Goal: Task Accomplishment & Management: Manage account settings

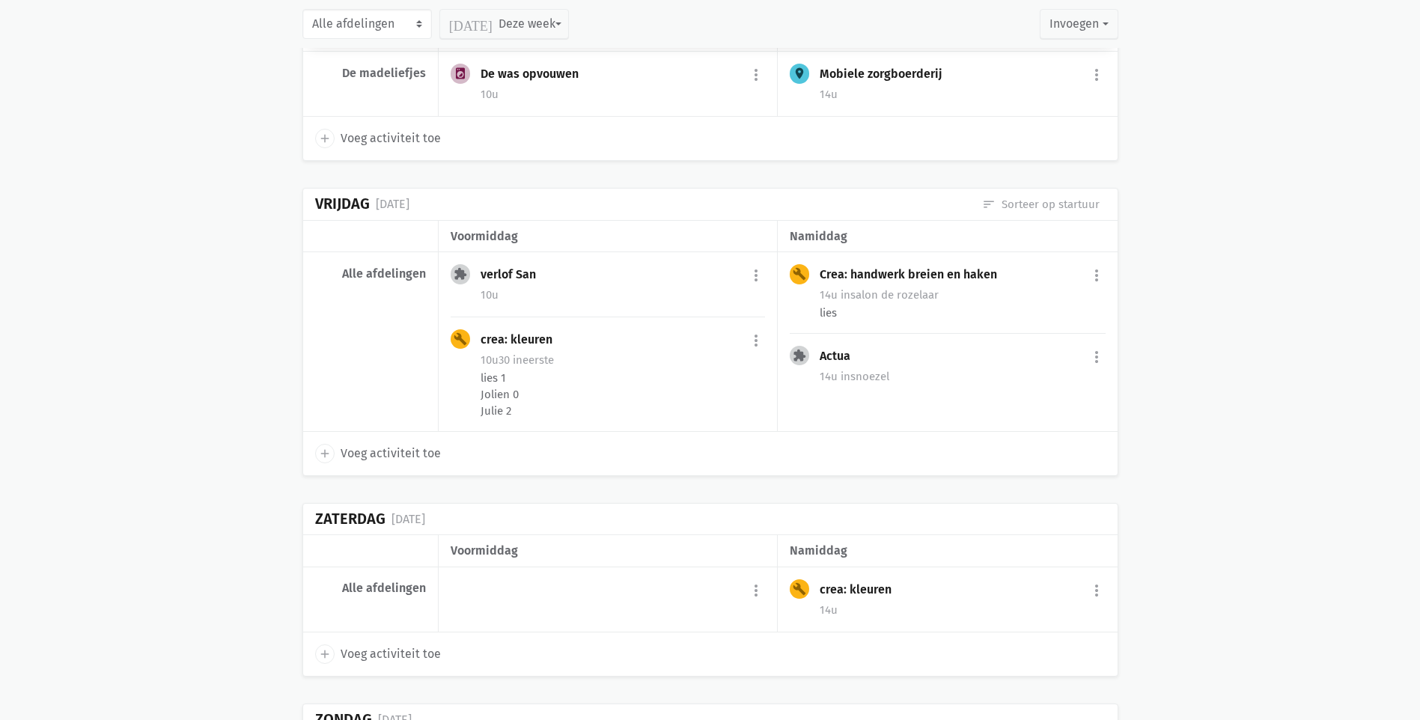
scroll to position [4960, 0]
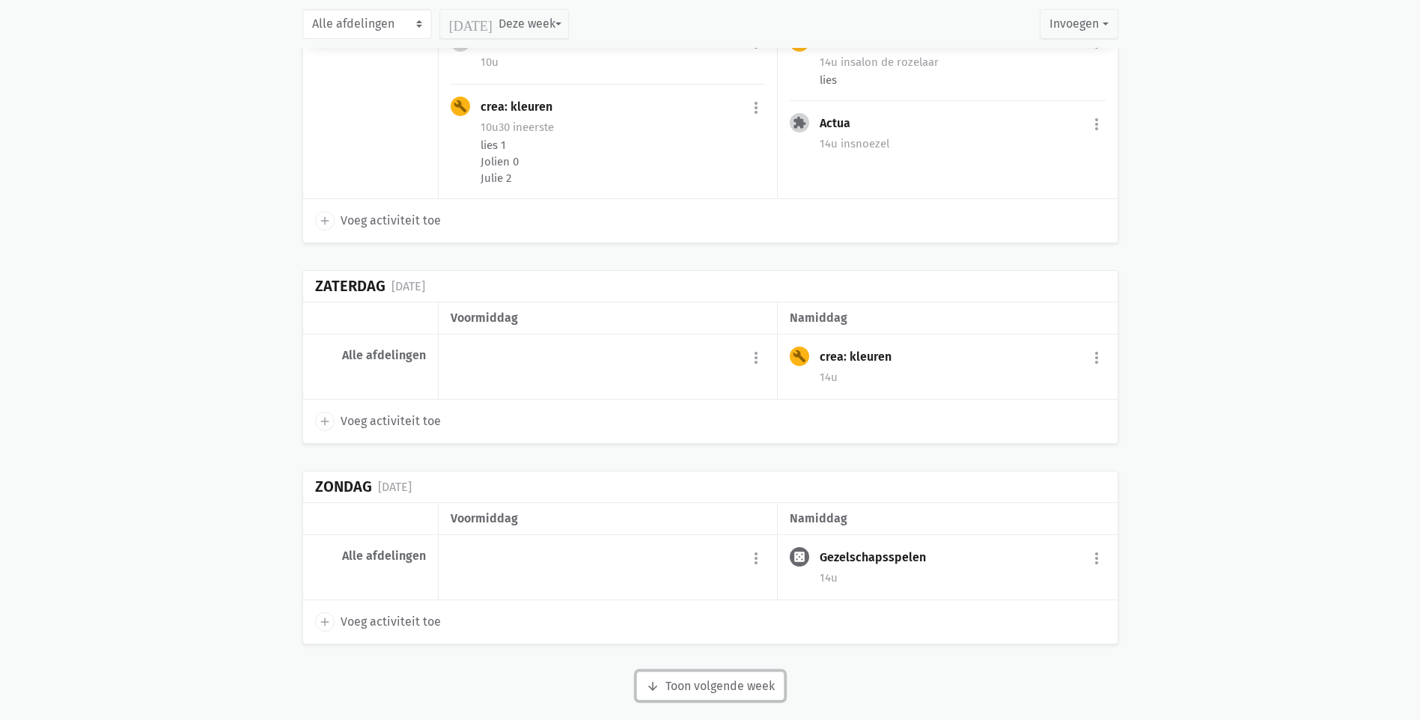
click at [679, 675] on button "arrow_downward Week wordt geladen Toon volgende week" at bounding box center [710, 686] width 148 height 30
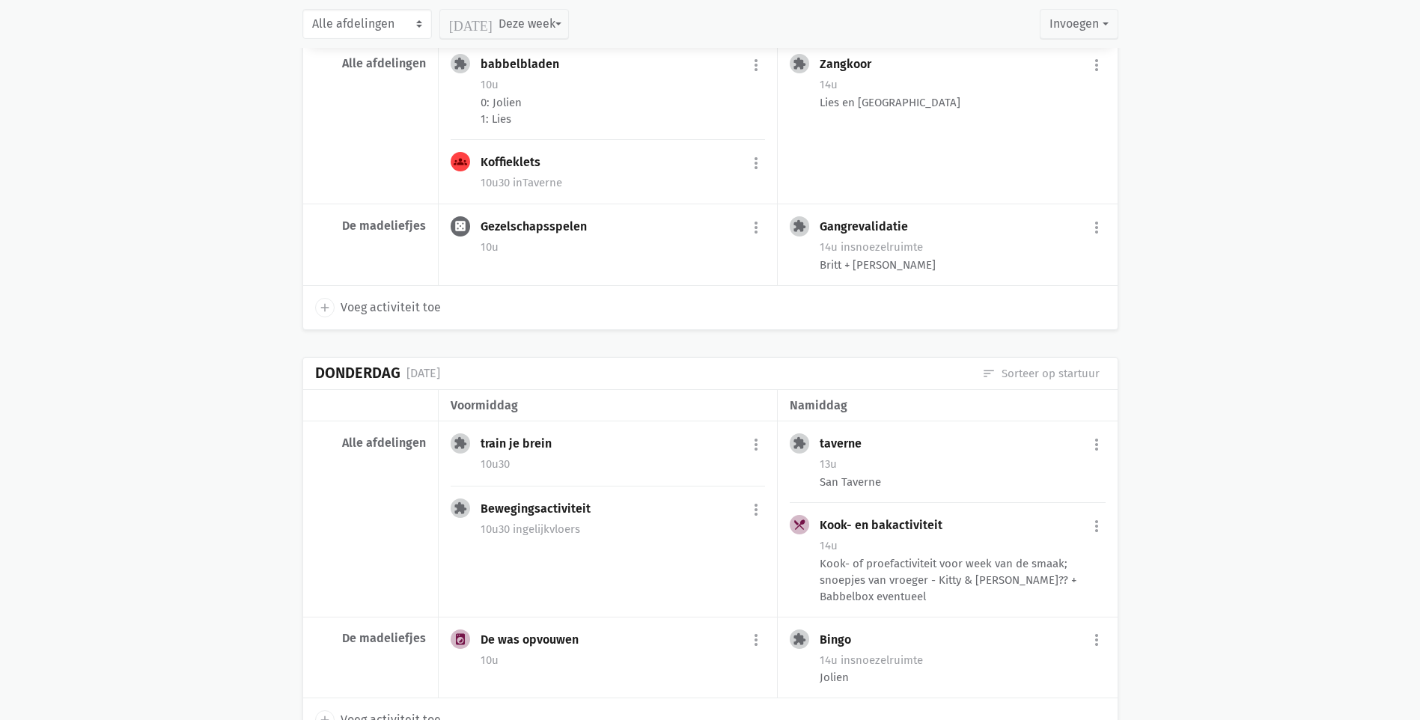
scroll to position [7252, 0]
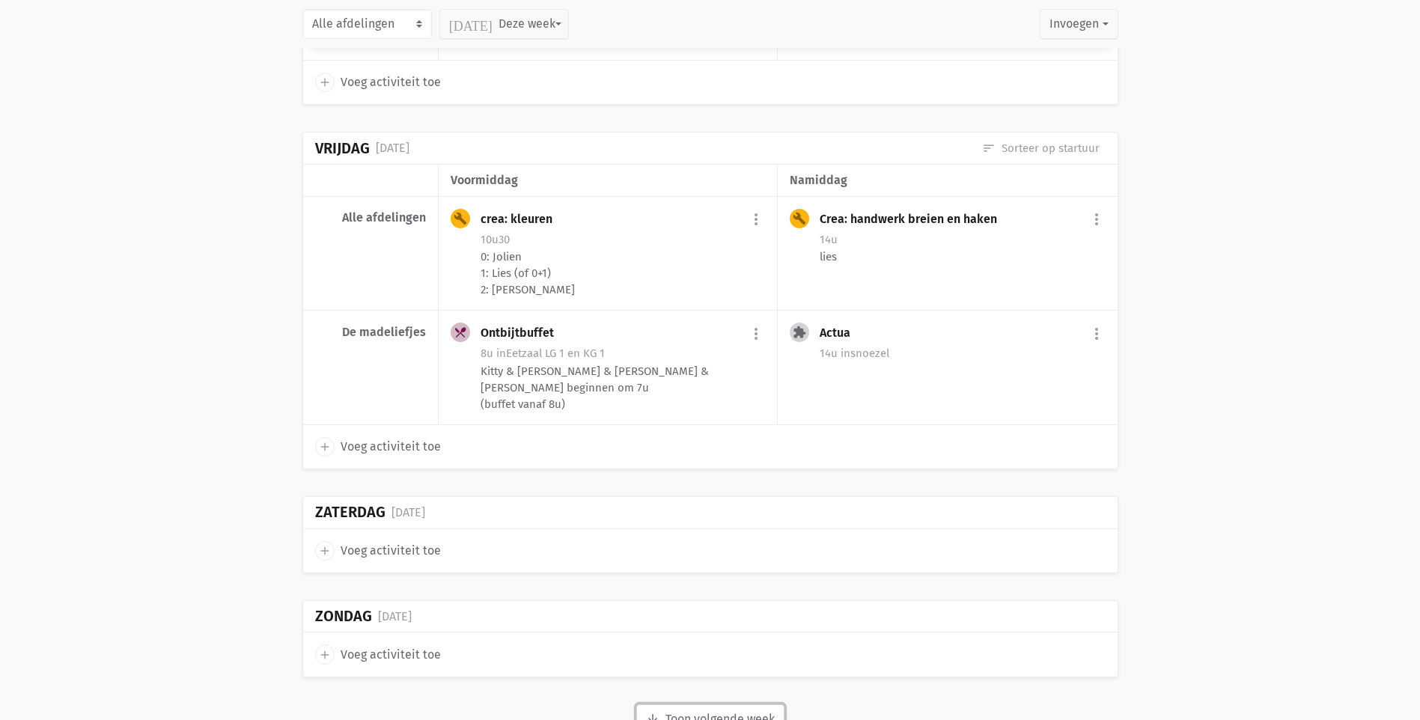
click at [723, 704] on button "arrow_downward Week wordt geladen Toon volgende week" at bounding box center [710, 719] width 148 height 30
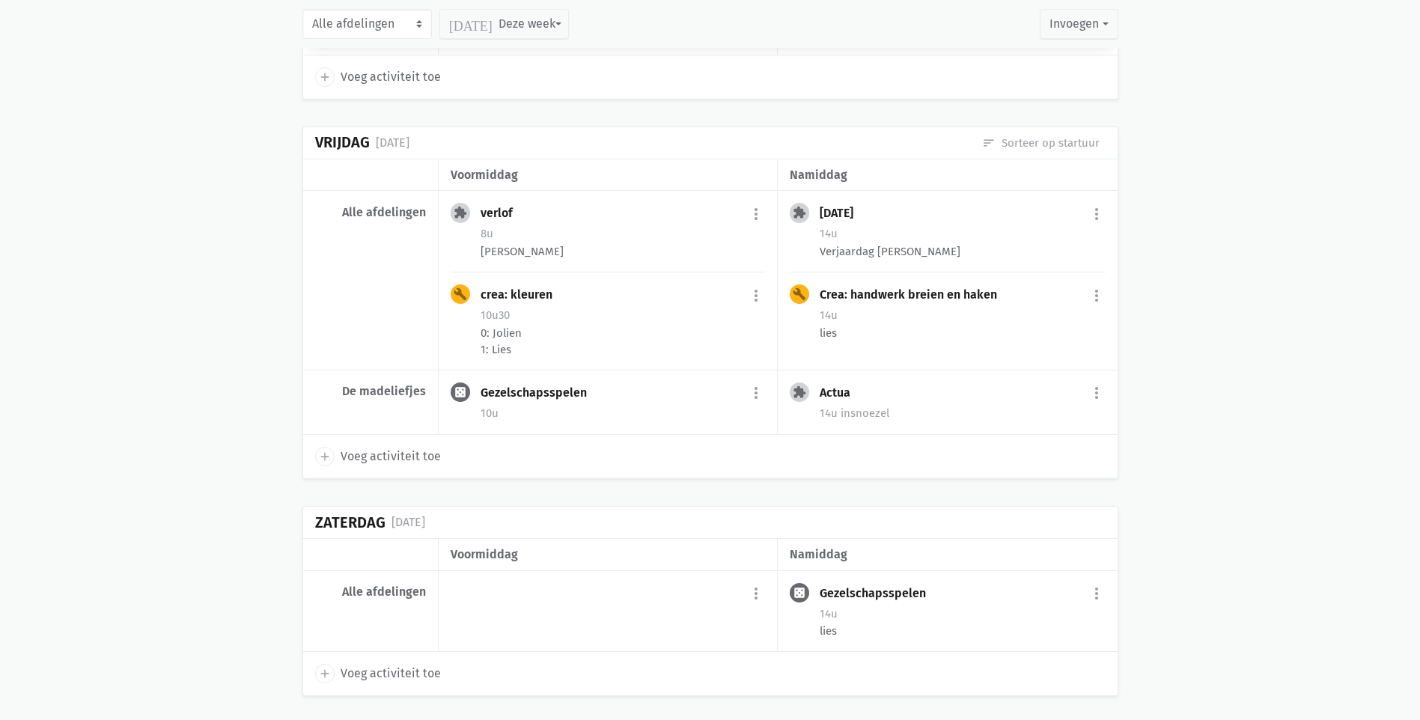
scroll to position [9736, 0]
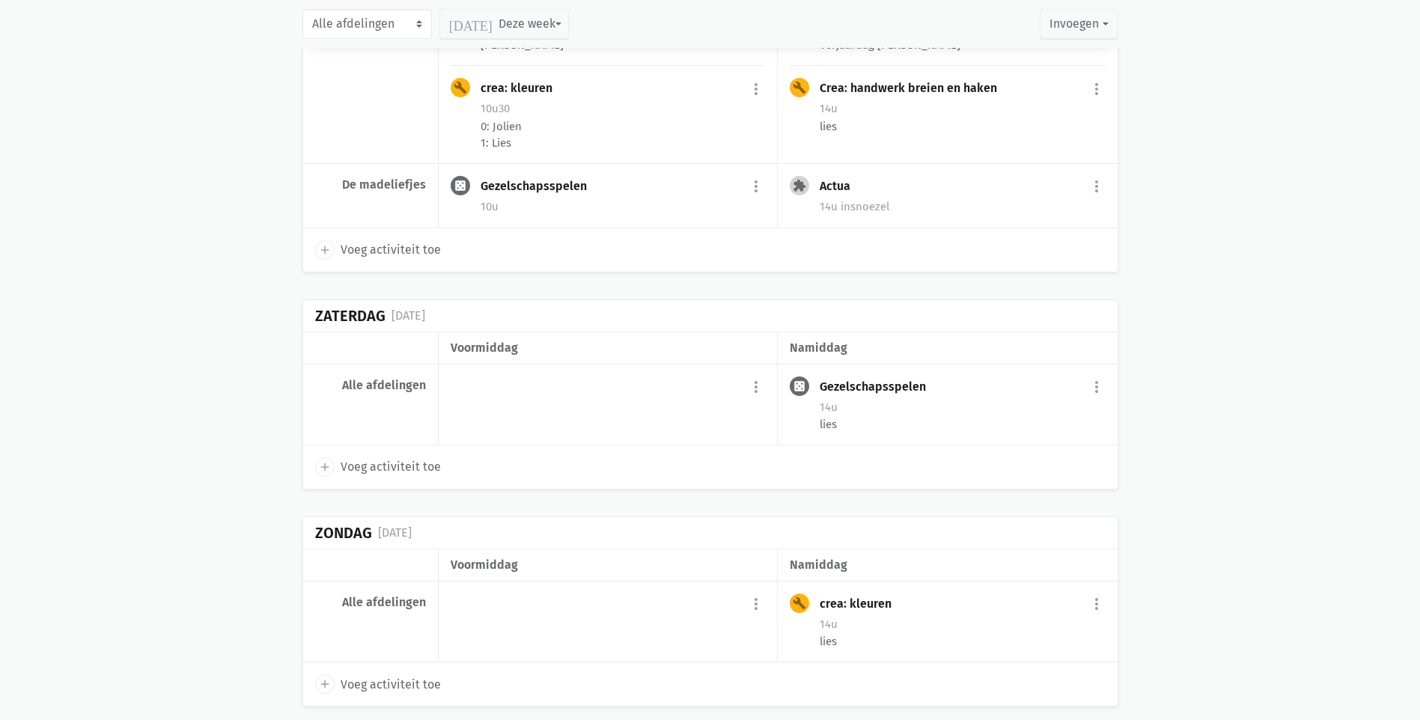
drag, startPoint x: 736, startPoint y: 701, endPoint x: 774, endPoint y: 692, distance: 39.0
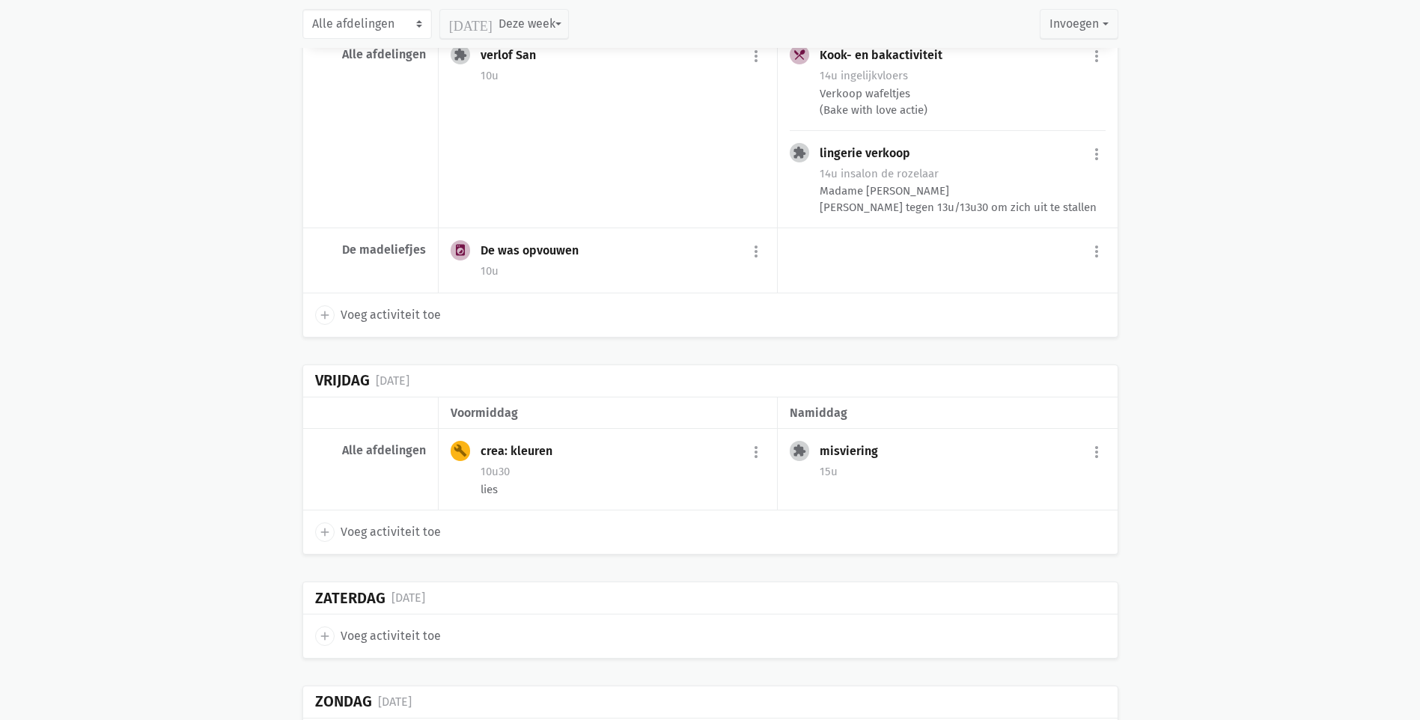
scroll to position [11700, 0]
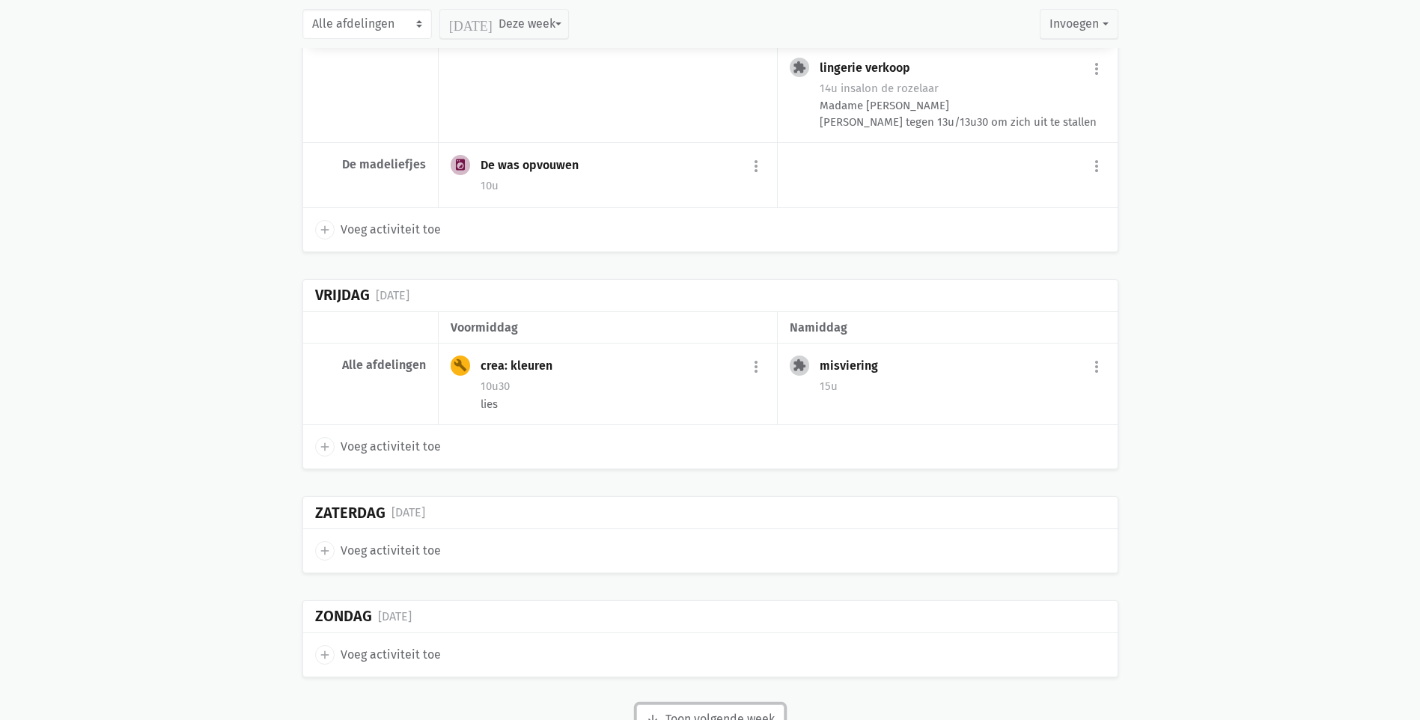
click at [719, 704] on button "arrow_downward Week wordt geladen Toon volgende week" at bounding box center [710, 719] width 148 height 30
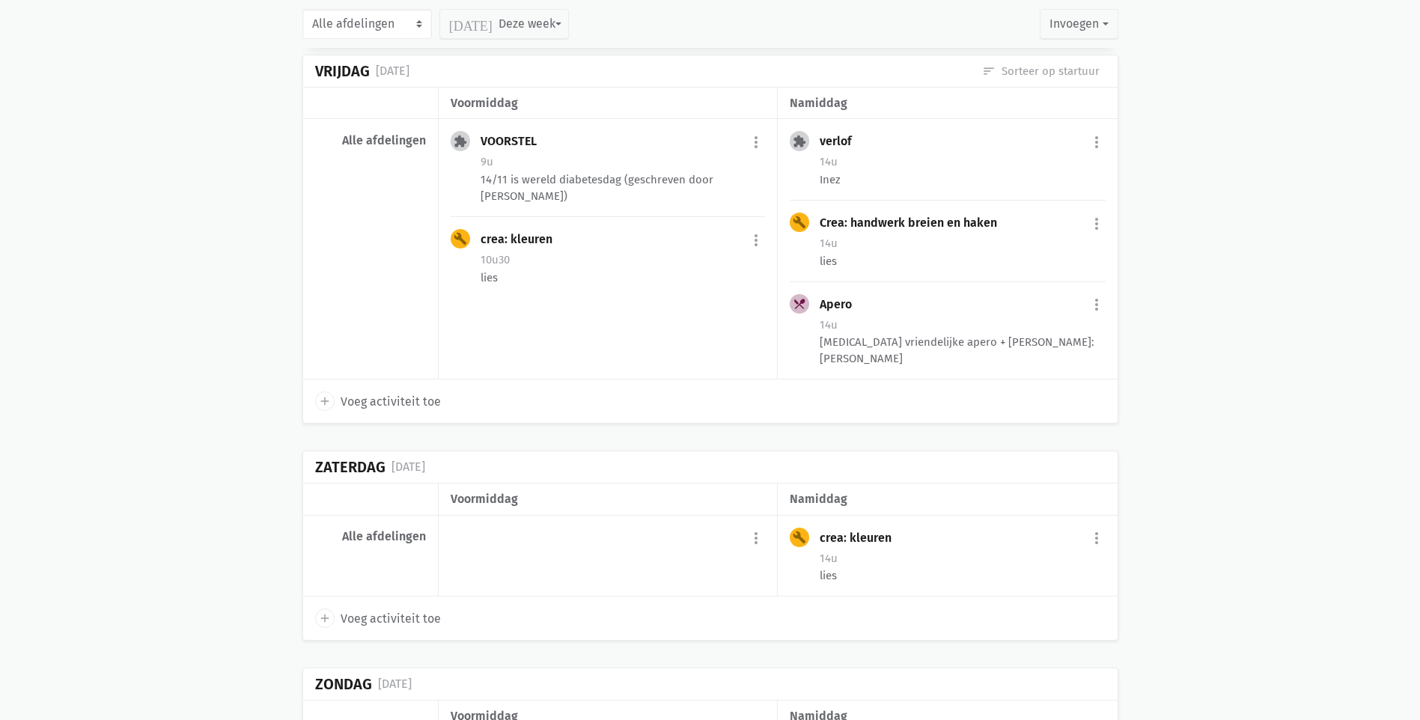
scroll to position [13695, 0]
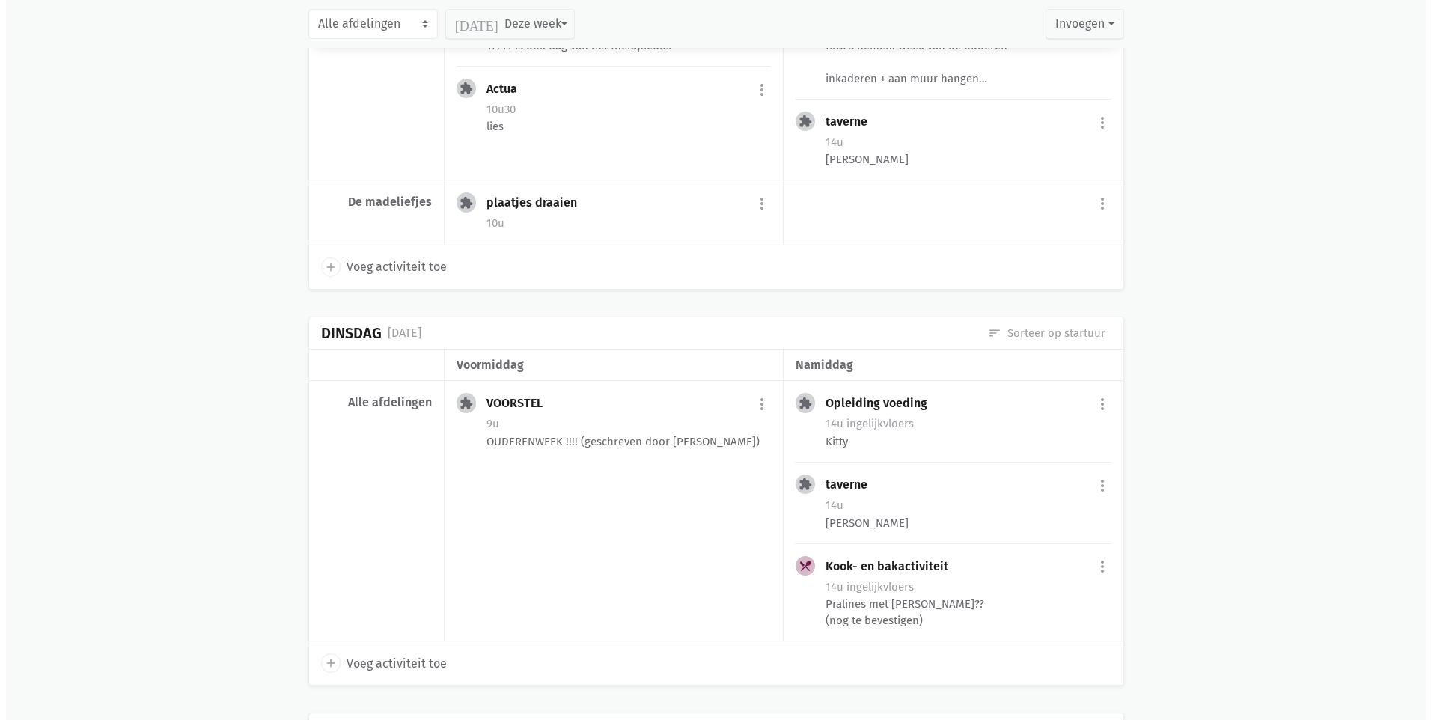
scroll to position [14723, 0]
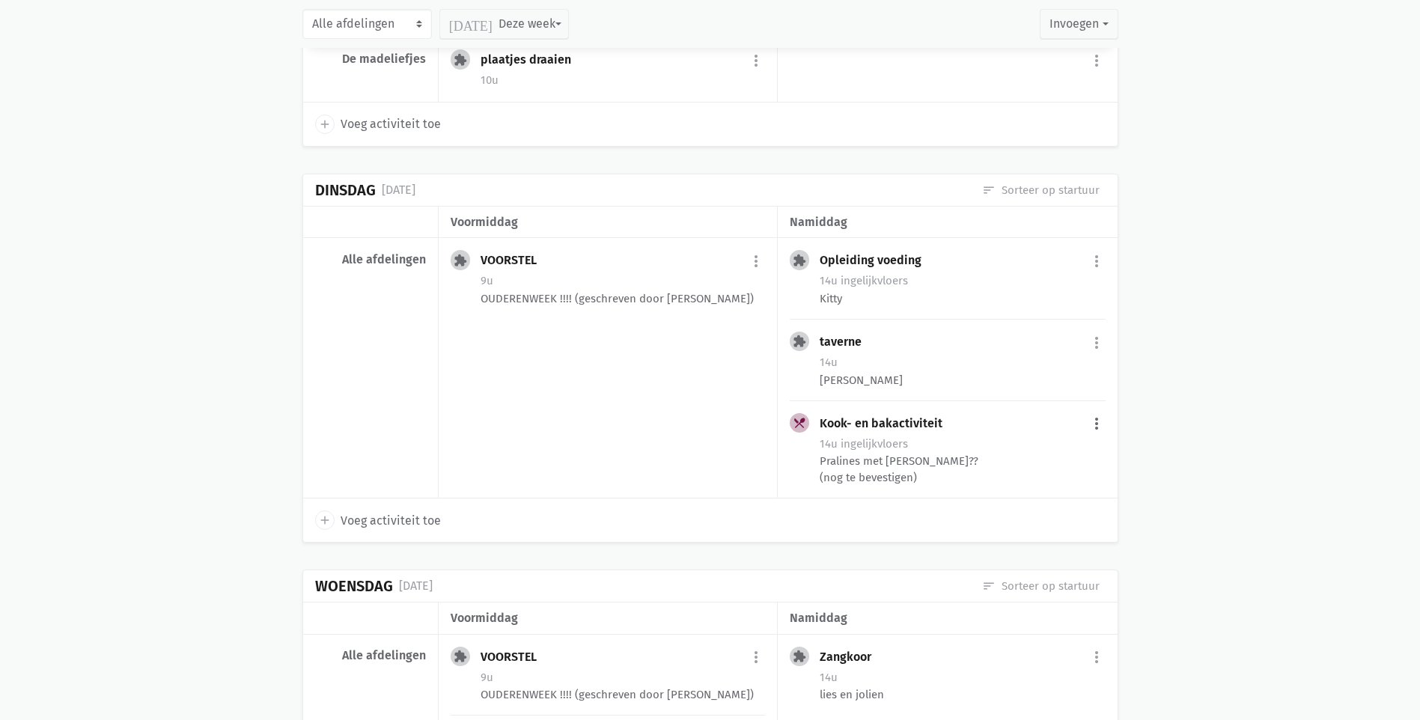
click at [1099, 410] on button "more_vert" at bounding box center [1096, 424] width 18 height 28
click at [1073, 444] on link "edit Bewerk" at bounding box center [1047, 456] width 153 height 25
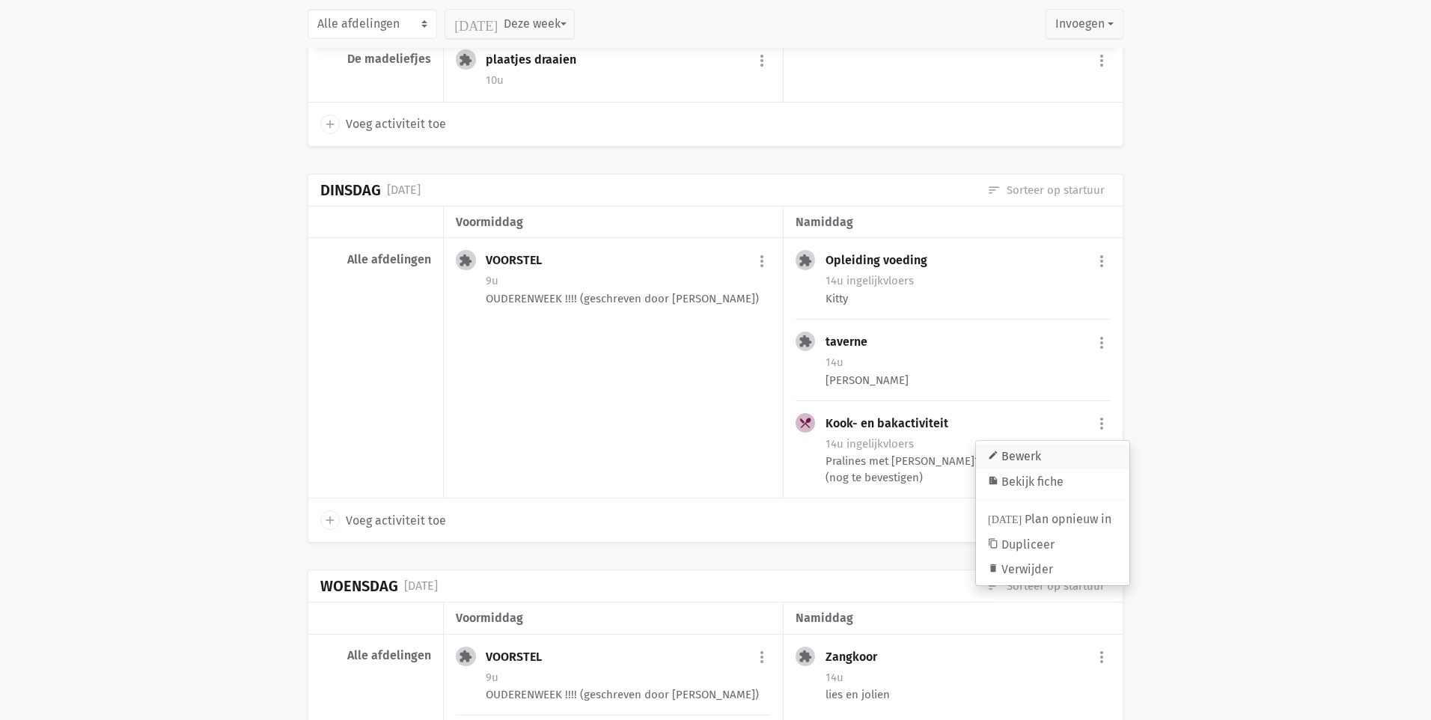
select select "14:00"
select select "15:00"
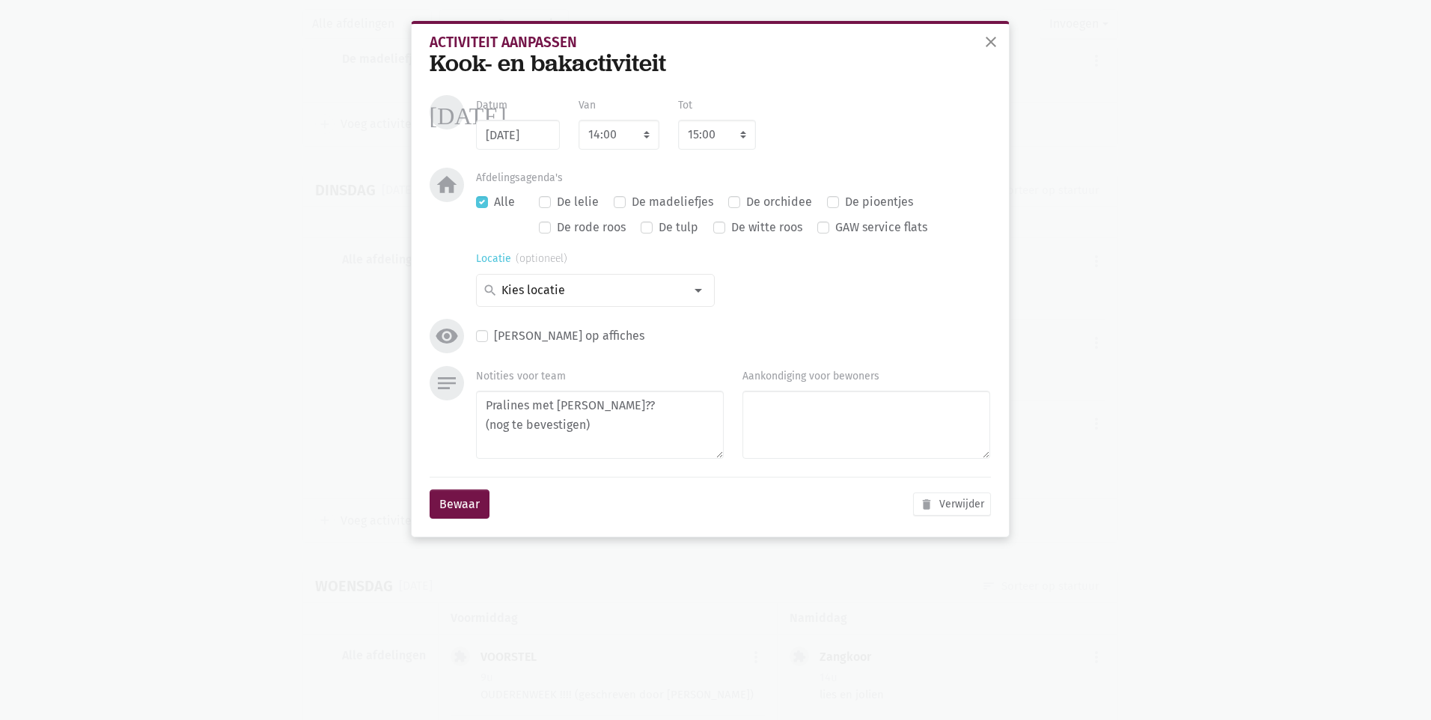
click at [535, 290] on input at bounding box center [591, 290] width 185 height 19
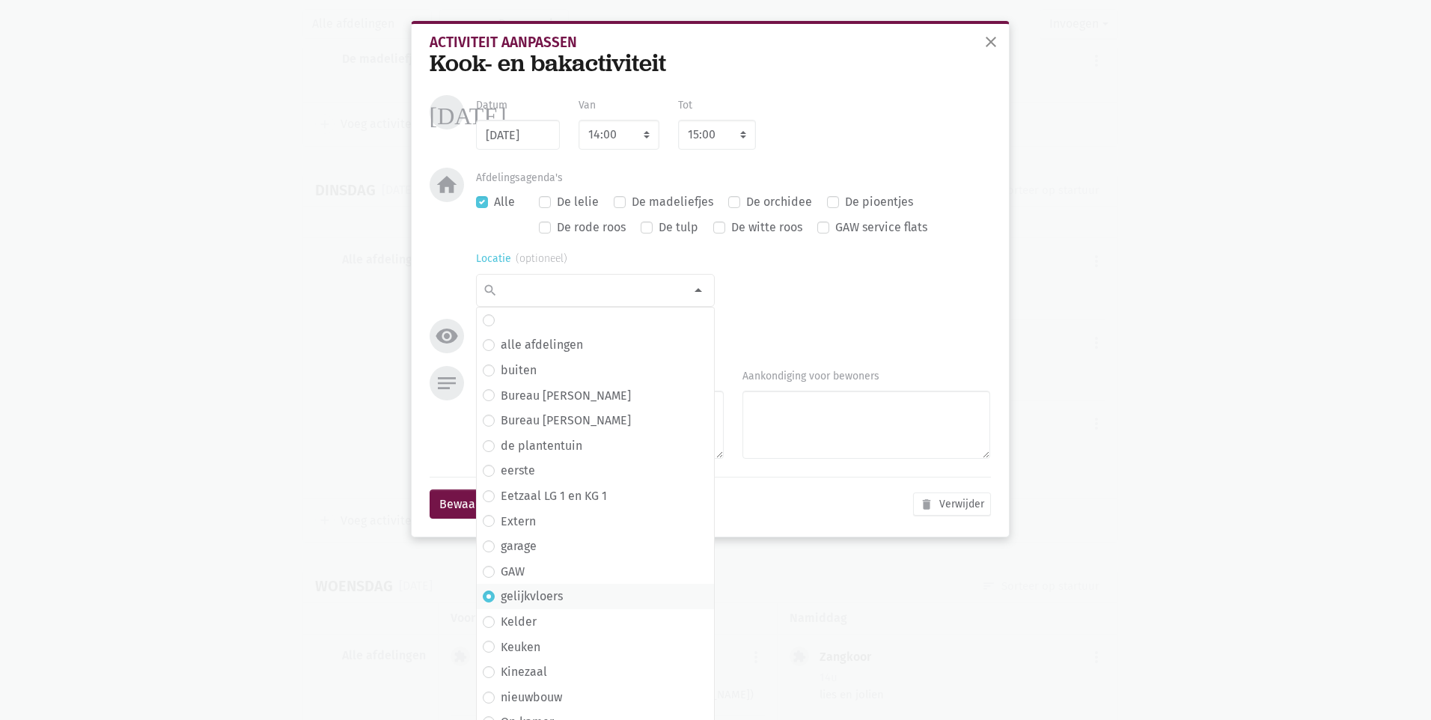
scroll to position [234, 0]
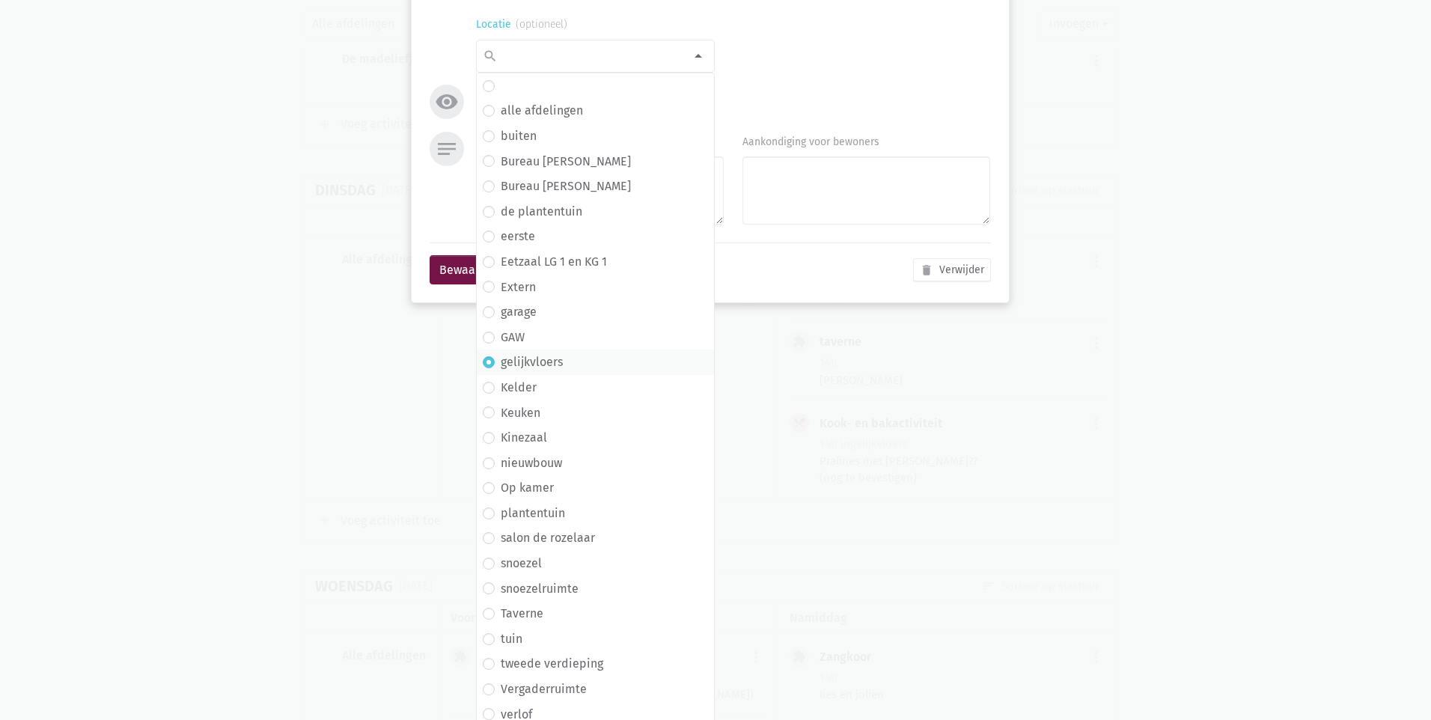
click at [544, 364] on label "gelijkvloers" at bounding box center [532, 362] width 62 height 19
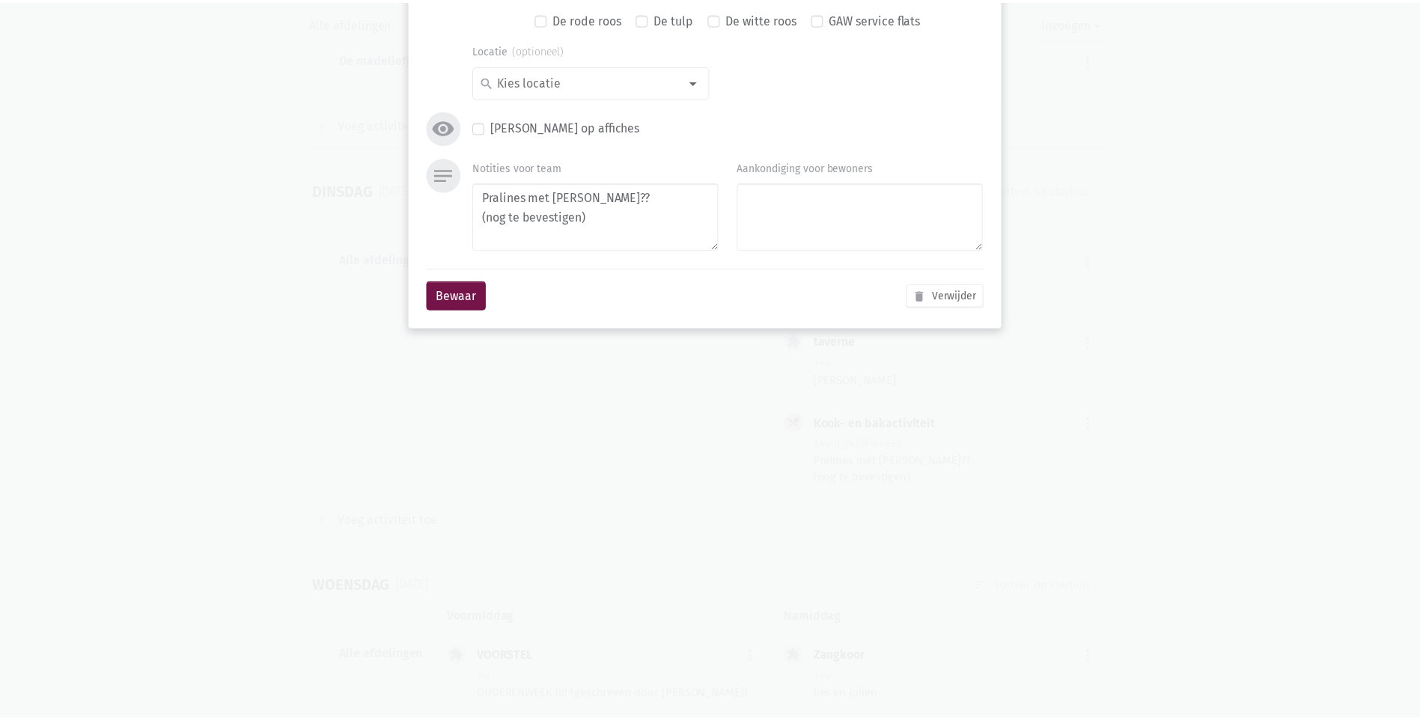
scroll to position [0, 0]
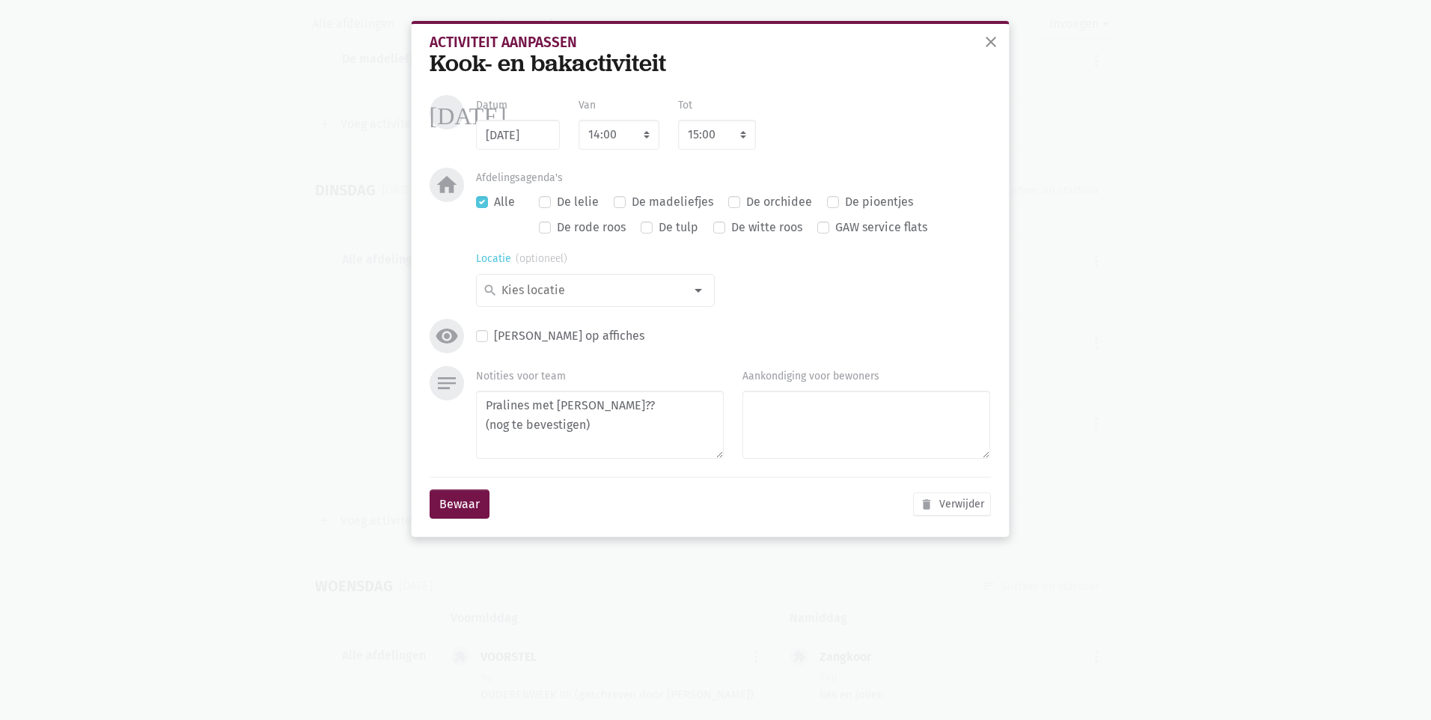
click at [558, 287] on input at bounding box center [591, 290] width 185 height 19
type input "G"
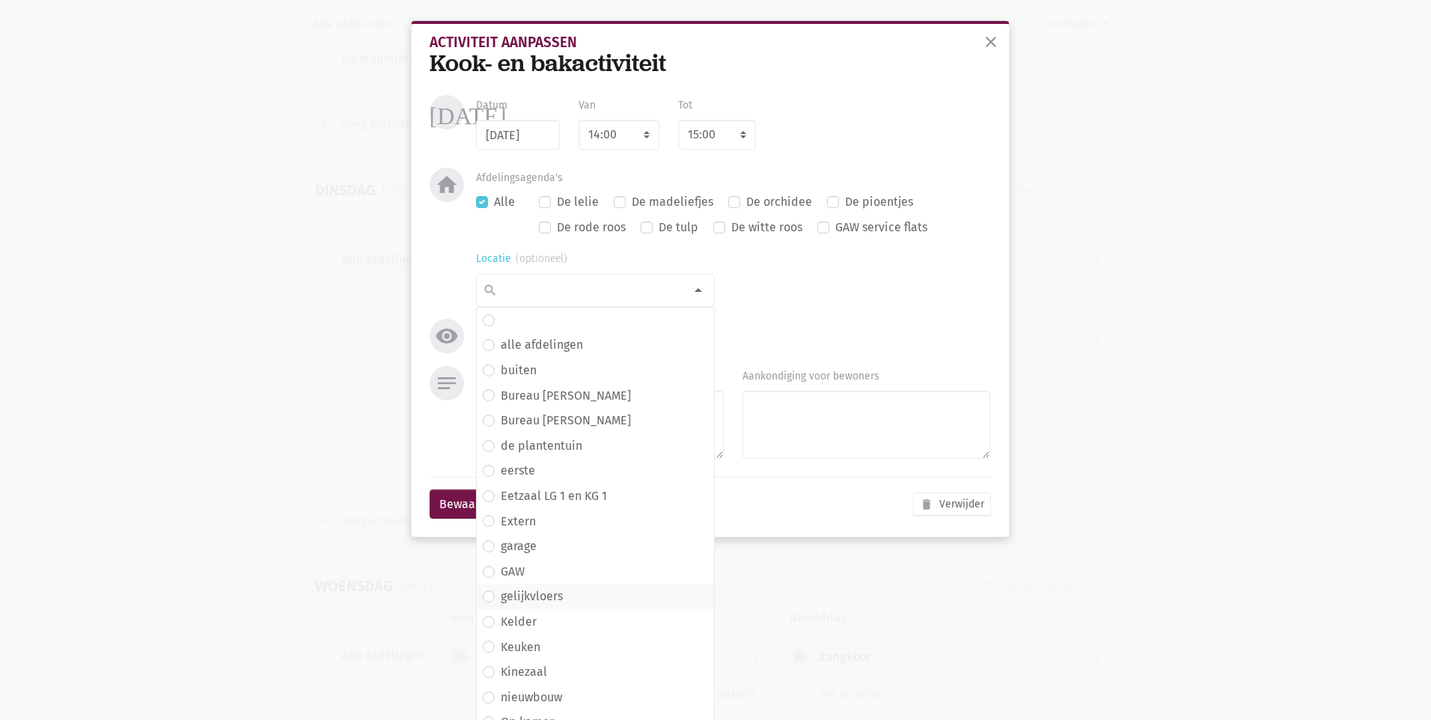
click at [568, 594] on span "gelijkvloers" at bounding box center [595, 596] width 225 height 19
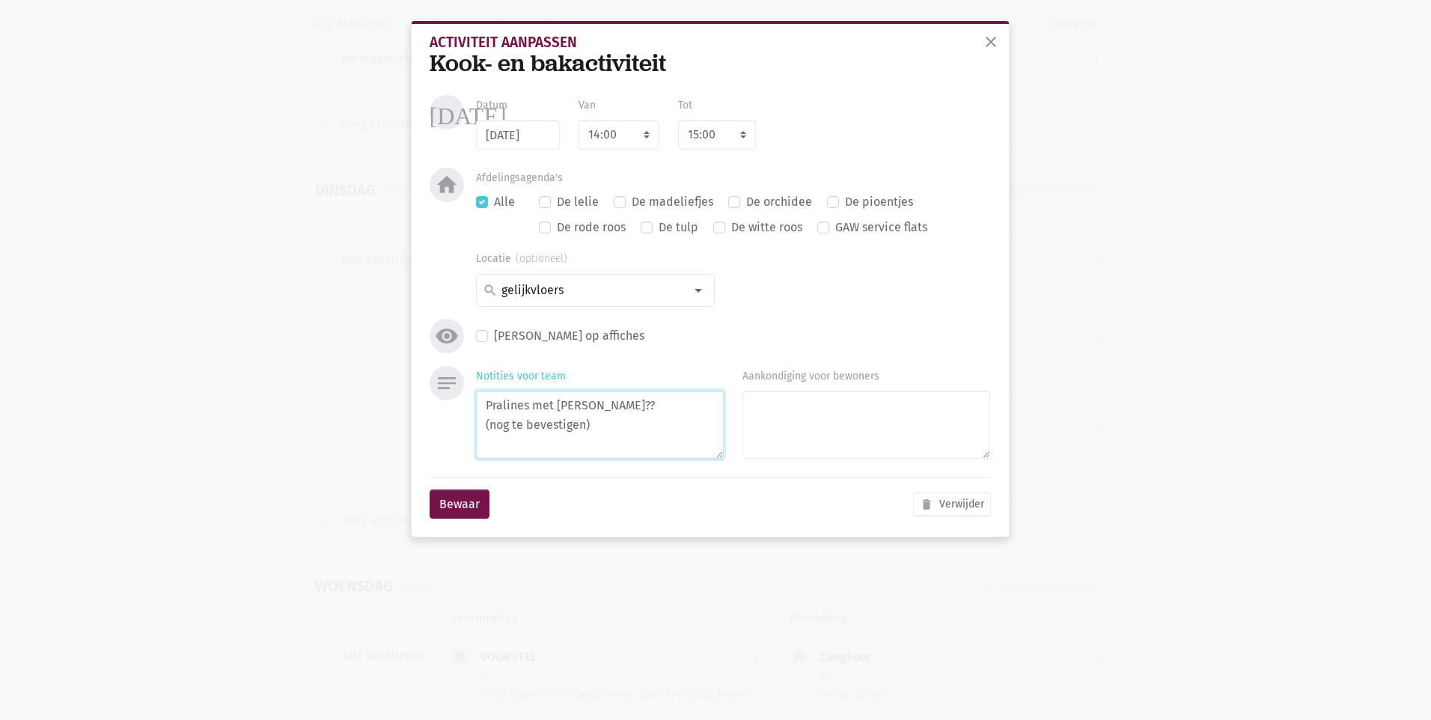
click at [611, 424] on textarea "Pralines met Mark?? (nog te bevestigen)" at bounding box center [600, 425] width 248 height 68
drag, startPoint x: 599, startPoint y: 426, endPoint x: 413, endPoint y: 430, distance: 186.4
click at [413, 430] on div "close Activiteit aanpassen Kook- en bakactiviteit today Datum 18/11/2025 Van 7:…" at bounding box center [710, 279] width 599 height 516
type textarea "Pralines met Mark"
click at [449, 507] on button "Bewaar" at bounding box center [460, 504] width 60 height 30
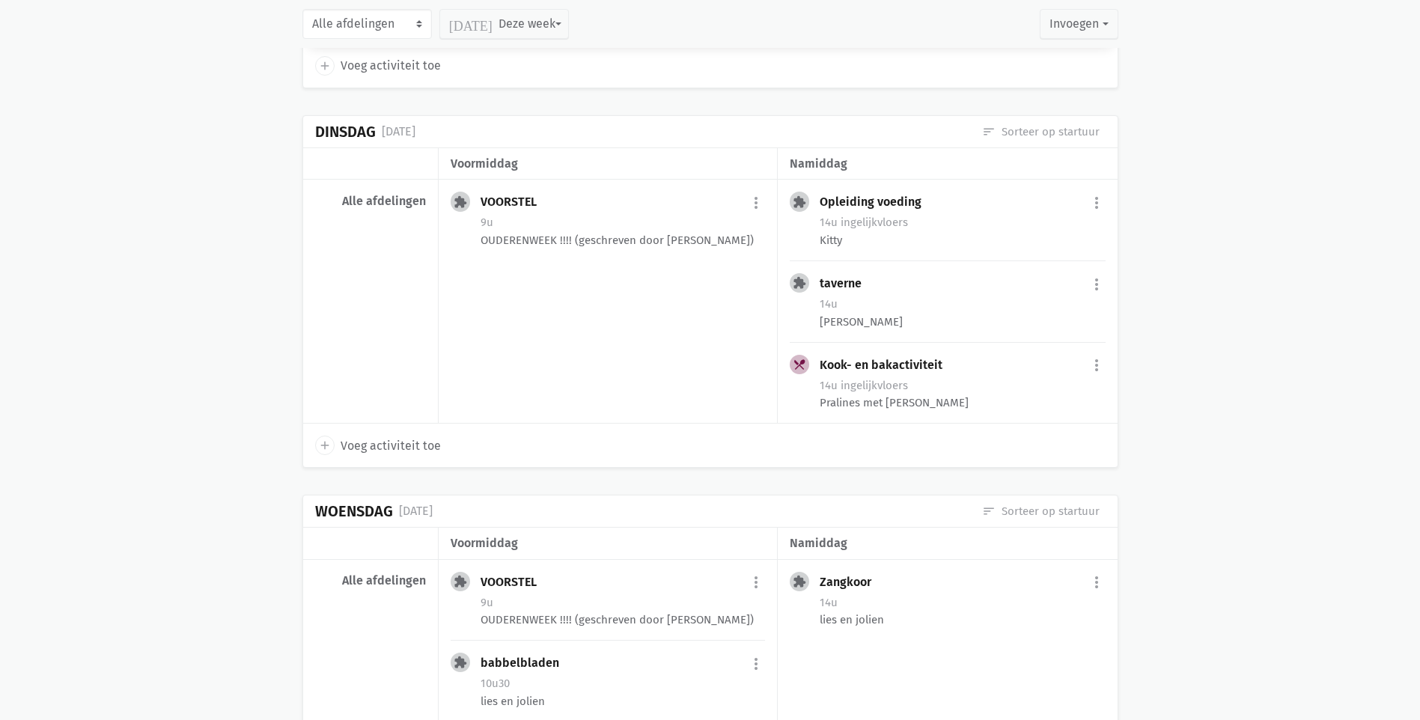
scroll to position [14761, 0]
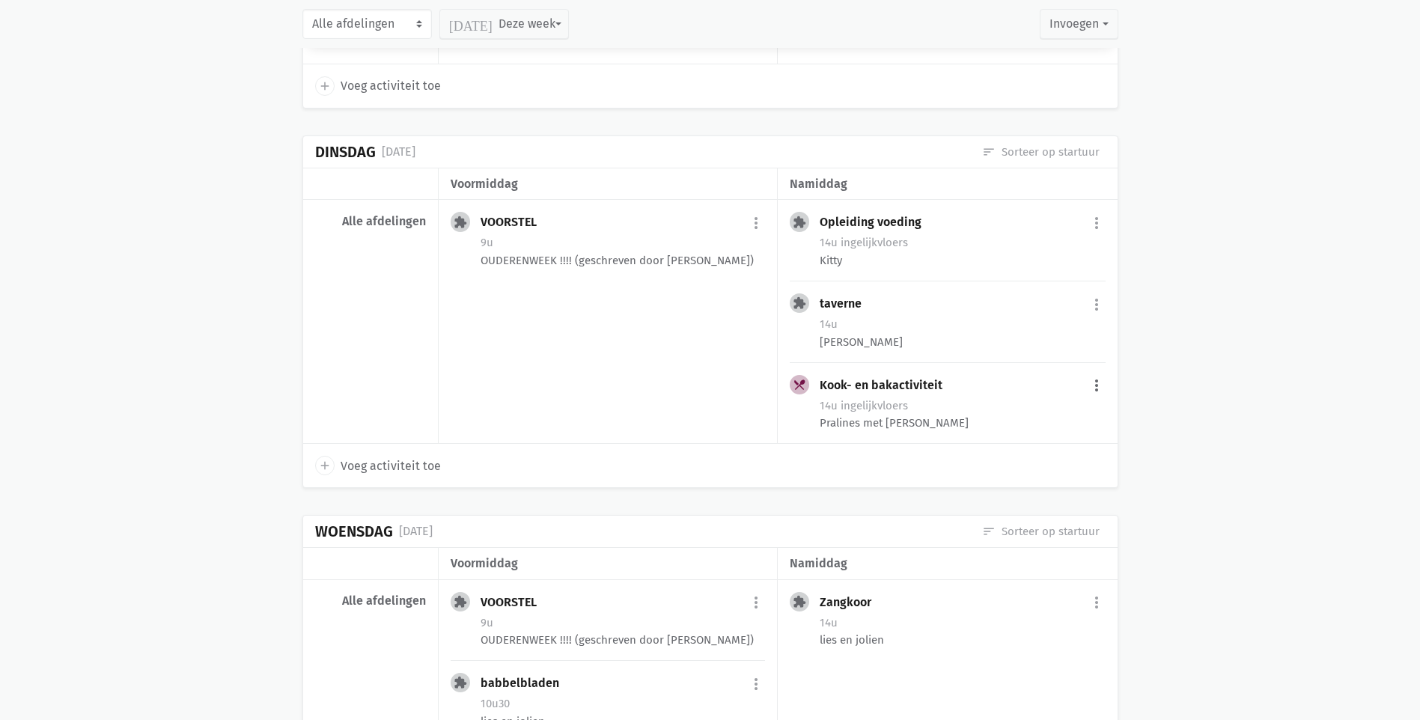
click at [1098, 372] on button "more_vert" at bounding box center [1096, 386] width 18 height 28
click at [1074, 406] on link "edit Bewerk" at bounding box center [1047, 418] width 153 height 25
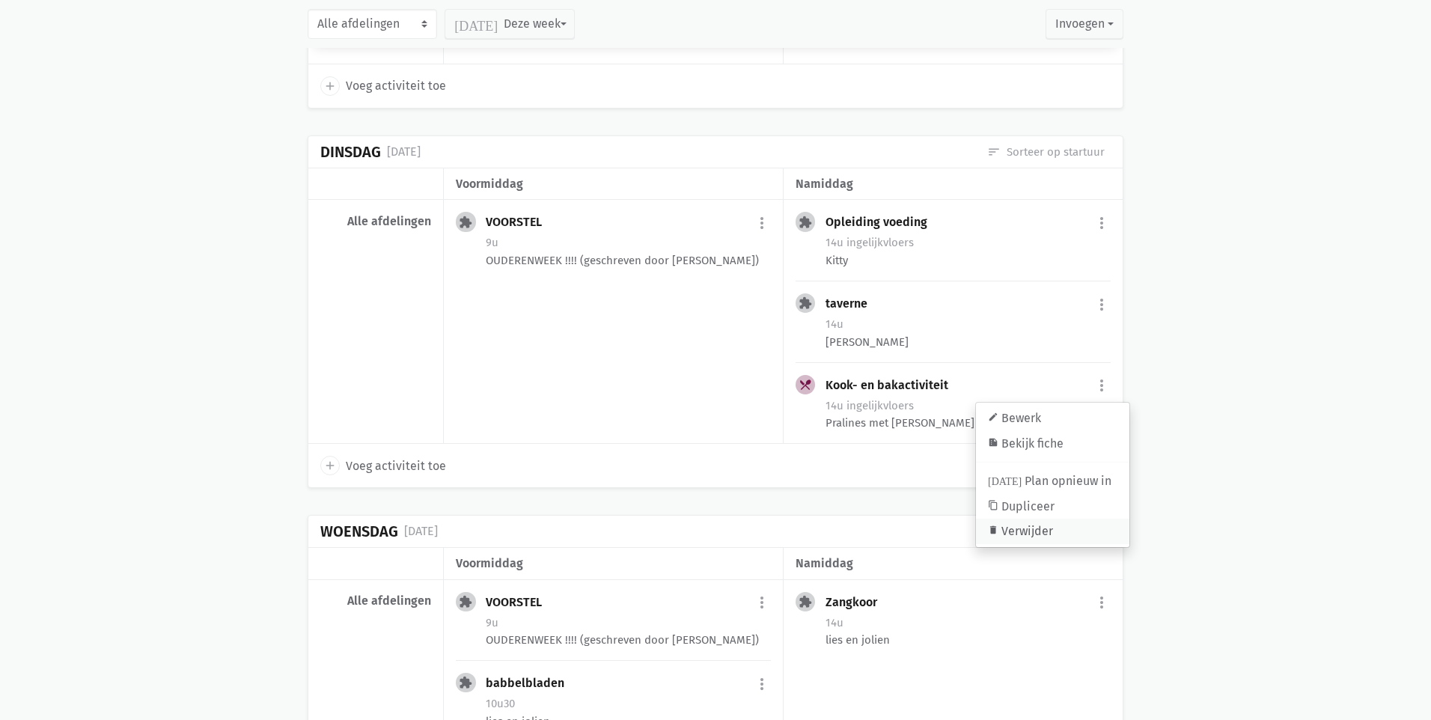
select select "14:00"
select select "15:00"
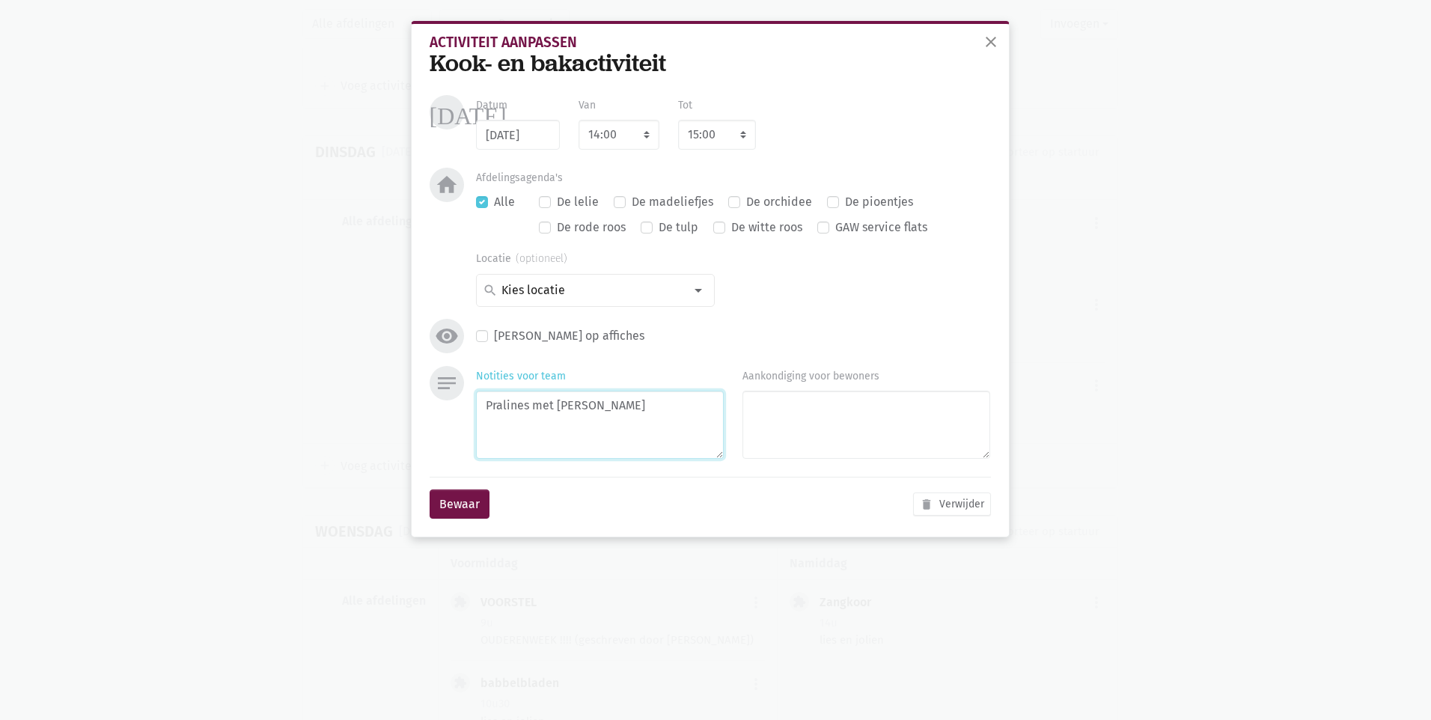
click at [638, 415] on textarea "Pralines met Mark" at bounding box center [600, 425] width 248 height 68
type textarea "Pralines met Mark Voor de ouderenweek"
click at [469, 511] on button "Bewaar" at bounding box center [460, 504] width 60 height 30
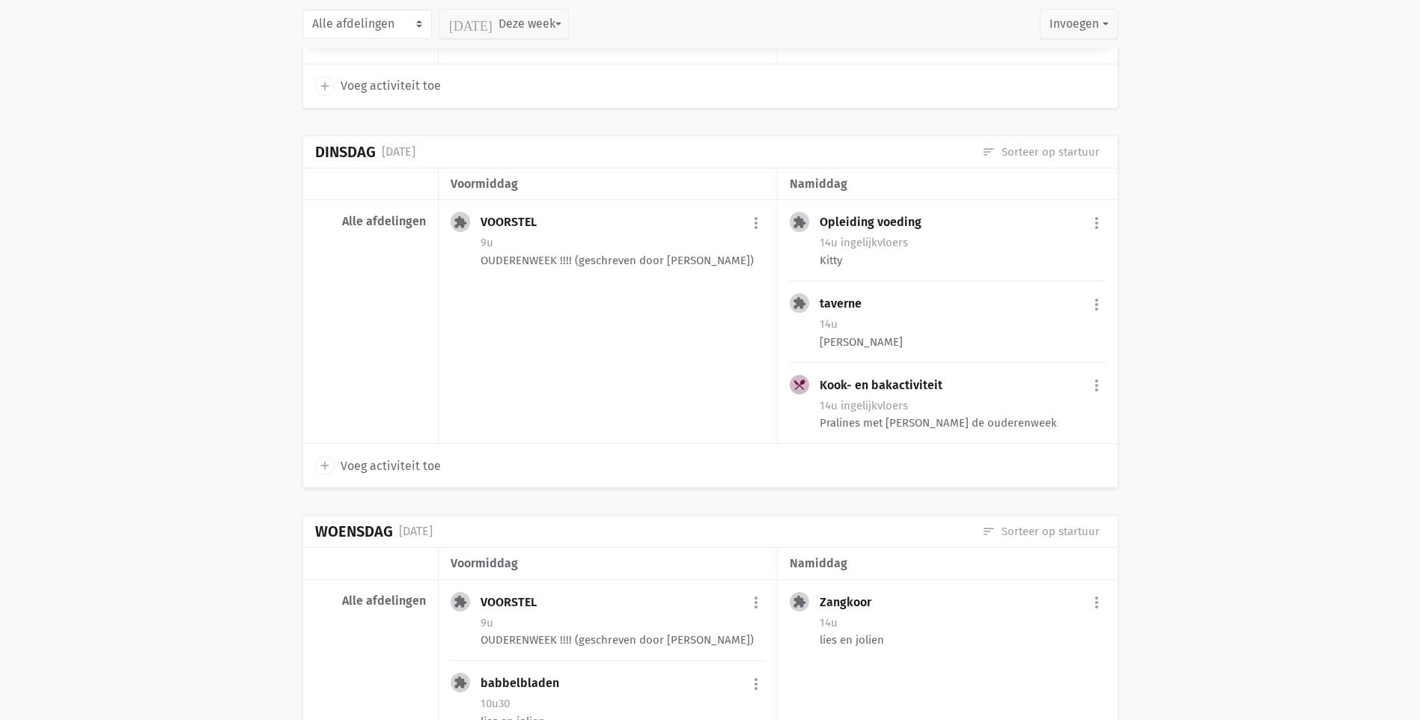
scroll to position [15676, 0]
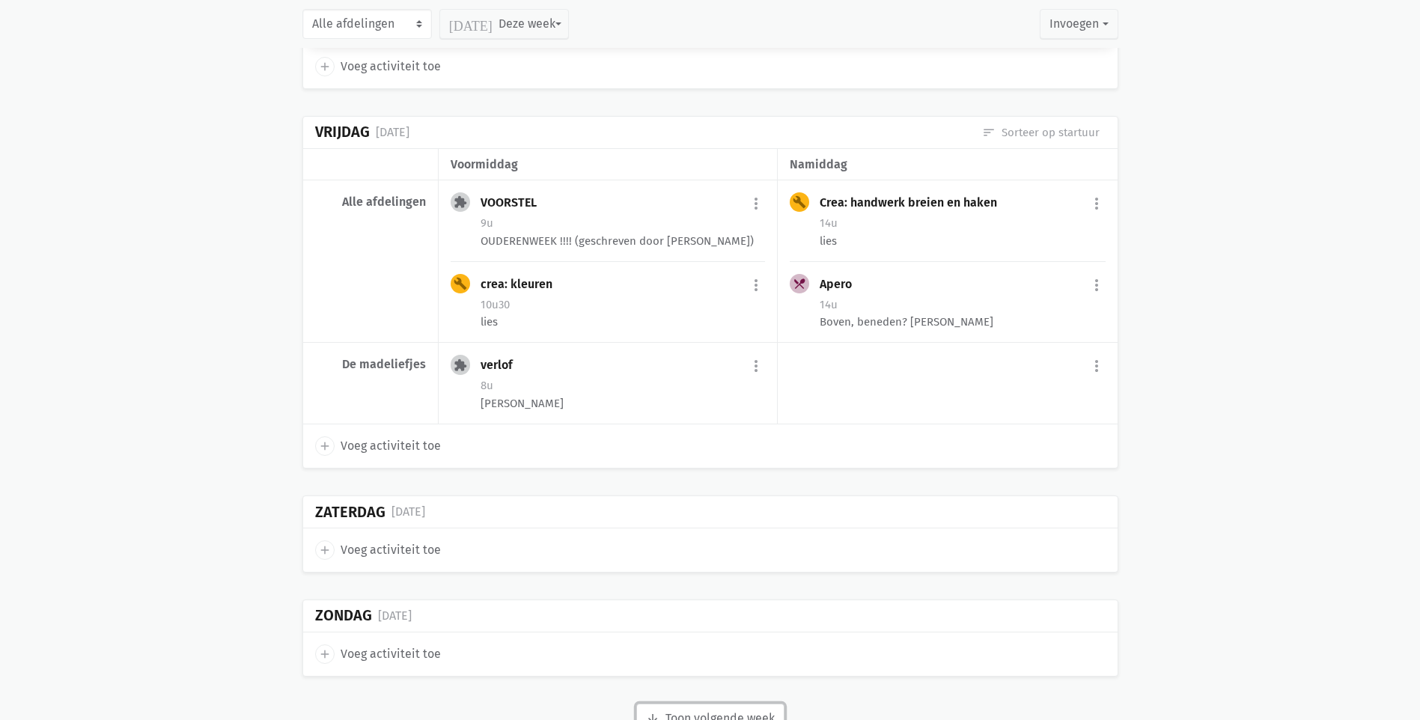
click at [756, 704] on button "arrow_downward Week wordt geladen Toon volgende week" at bounding box center [710, 719] width 148 height 30
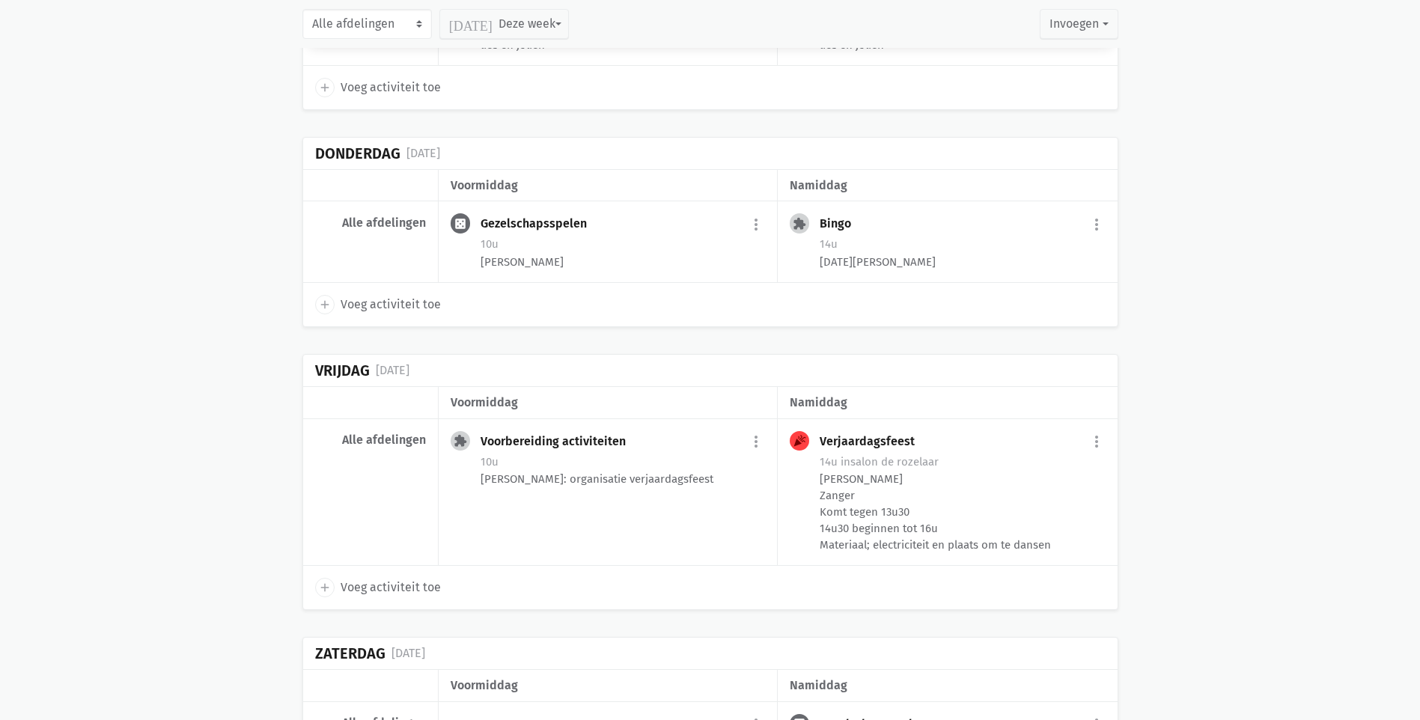
scroll to position [17560, 0]
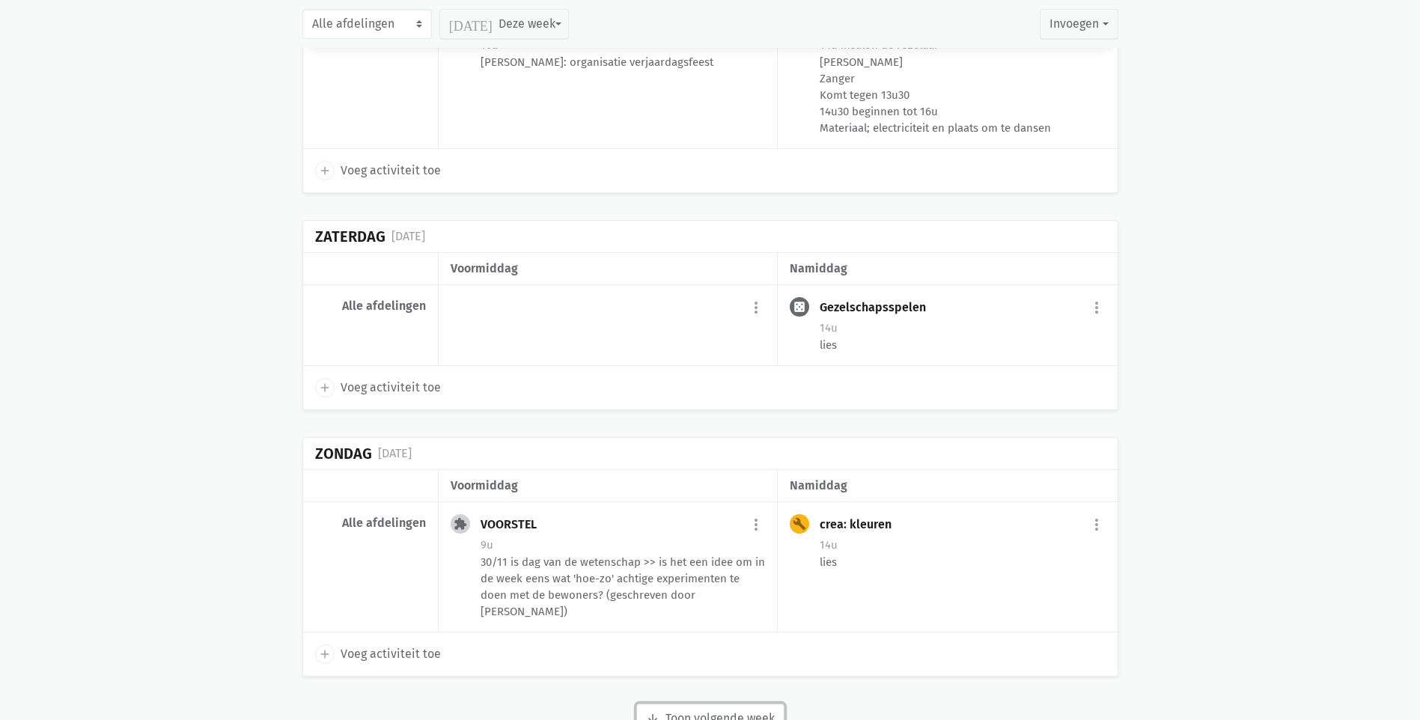
click at [703, 704] on button "arrow_downward Week wordt geladen Toon volgende week" at bounding box center [710, 719] width 148 height 30
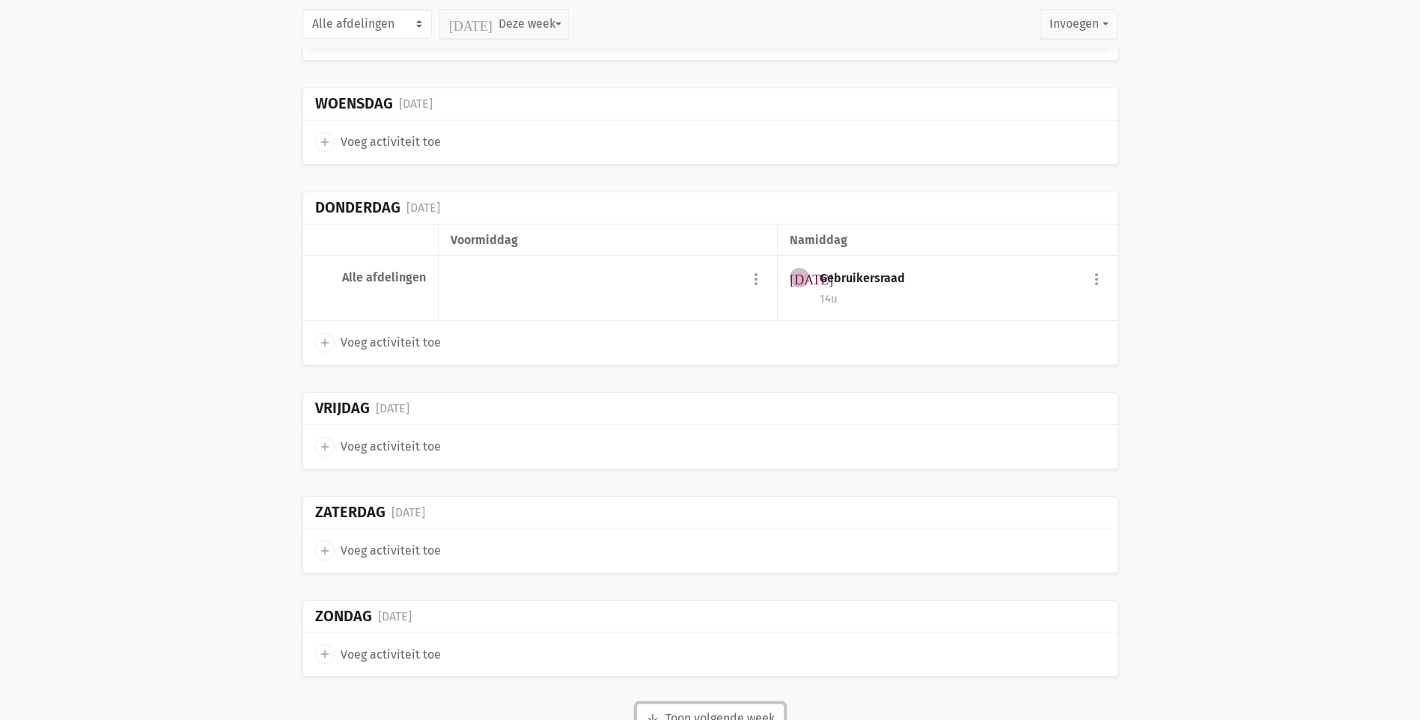
click at [705, 704] on button "arrow_downward Week wordt geladen Toon volgende week" at bounding box center [710, 719] width 148 height 30
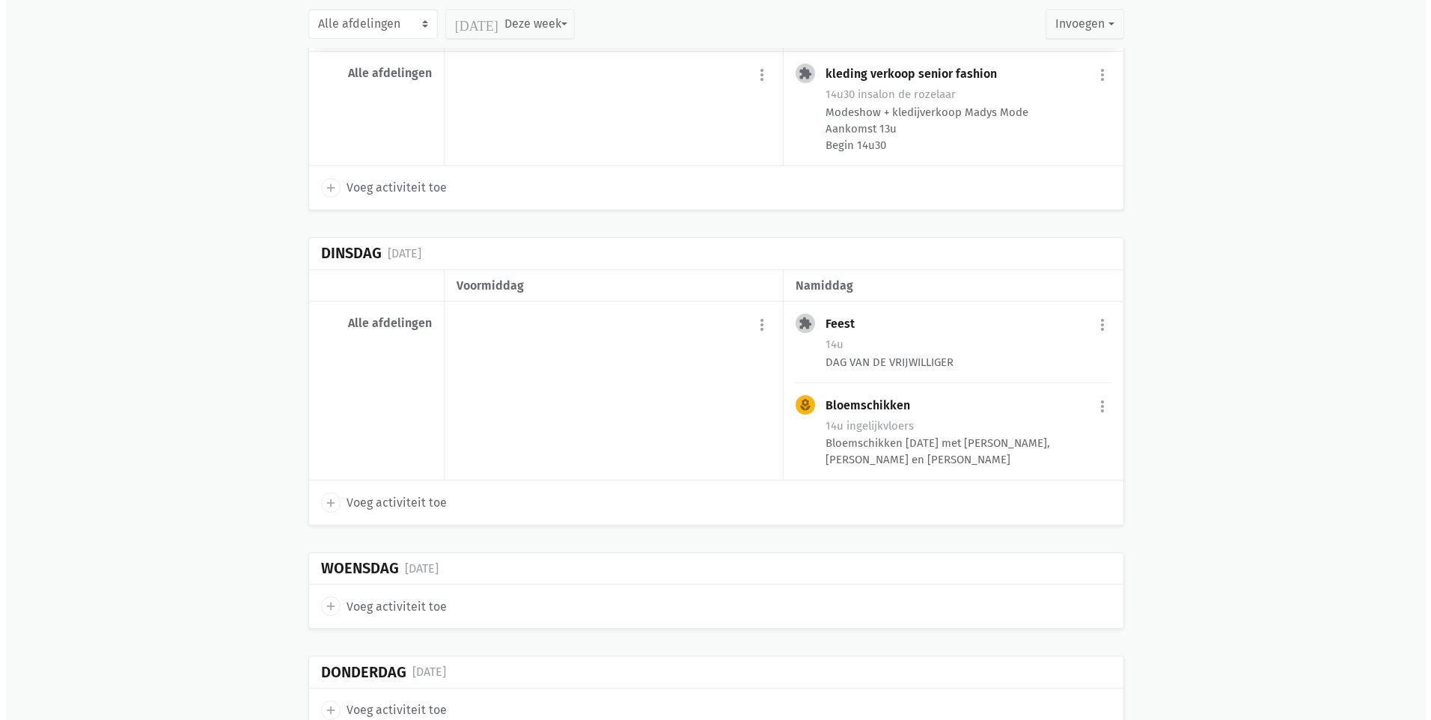
scroll to position [19444, 0]
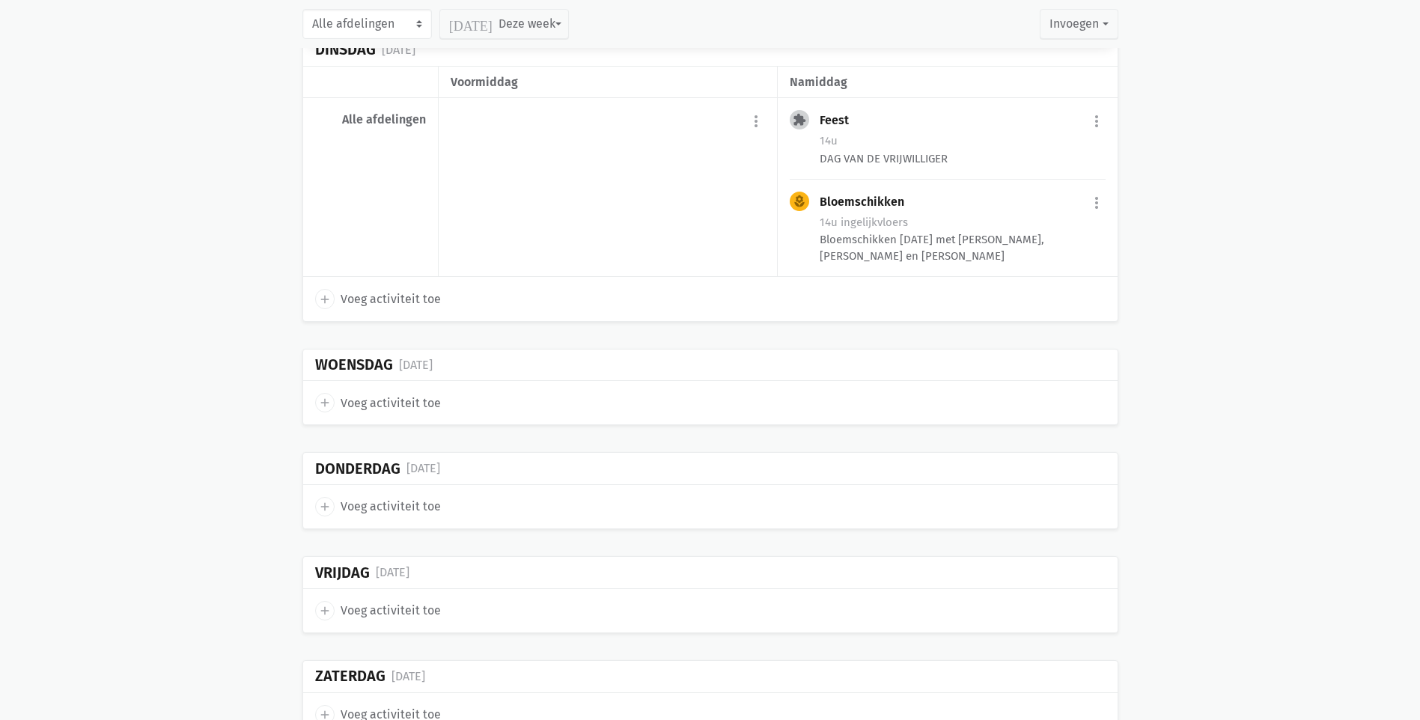
click at [377, 601] on span "Voeg activiteit toe" at bounding box center [391, 610] width 100 height 19
select select "14:00"
select select "15:00"
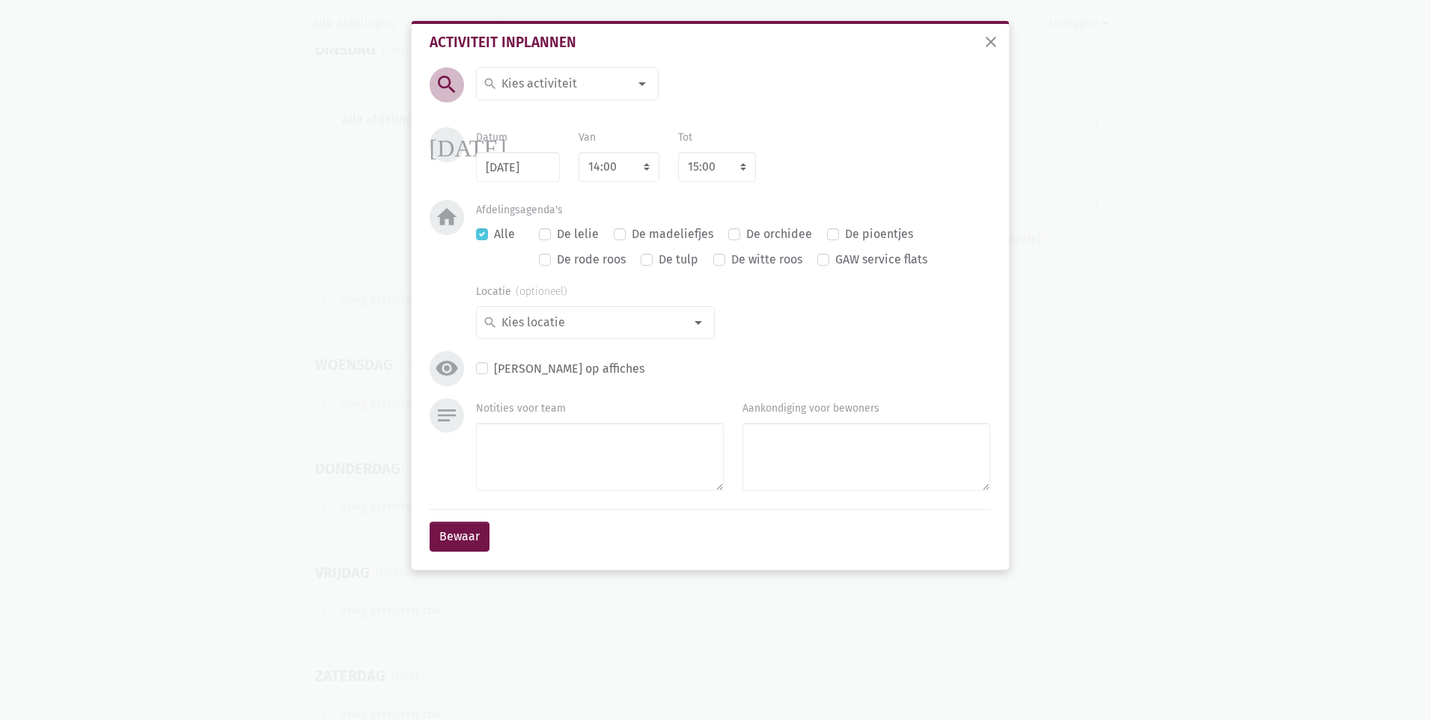
click at [521, 95] on div "search" at bounding box center [567, 83] width 183 height 33
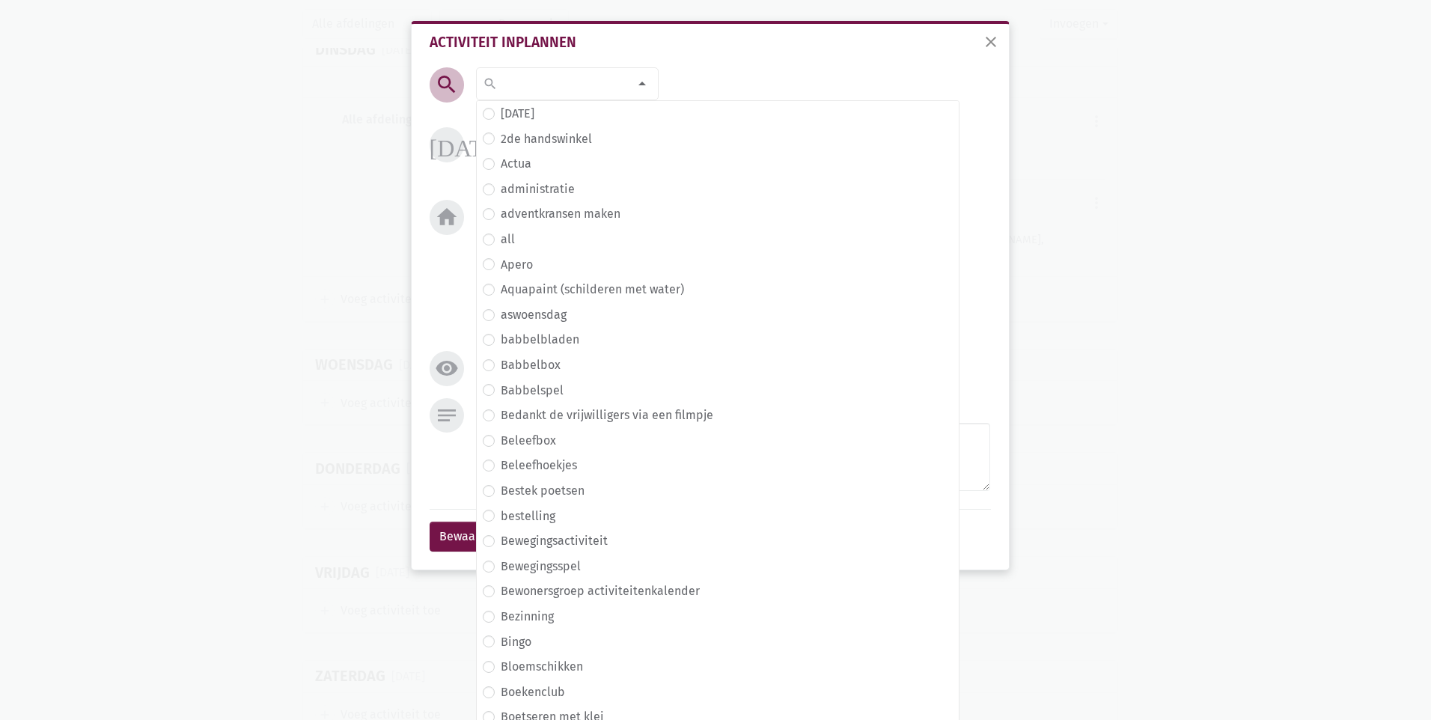
type input "N"
type input "V"
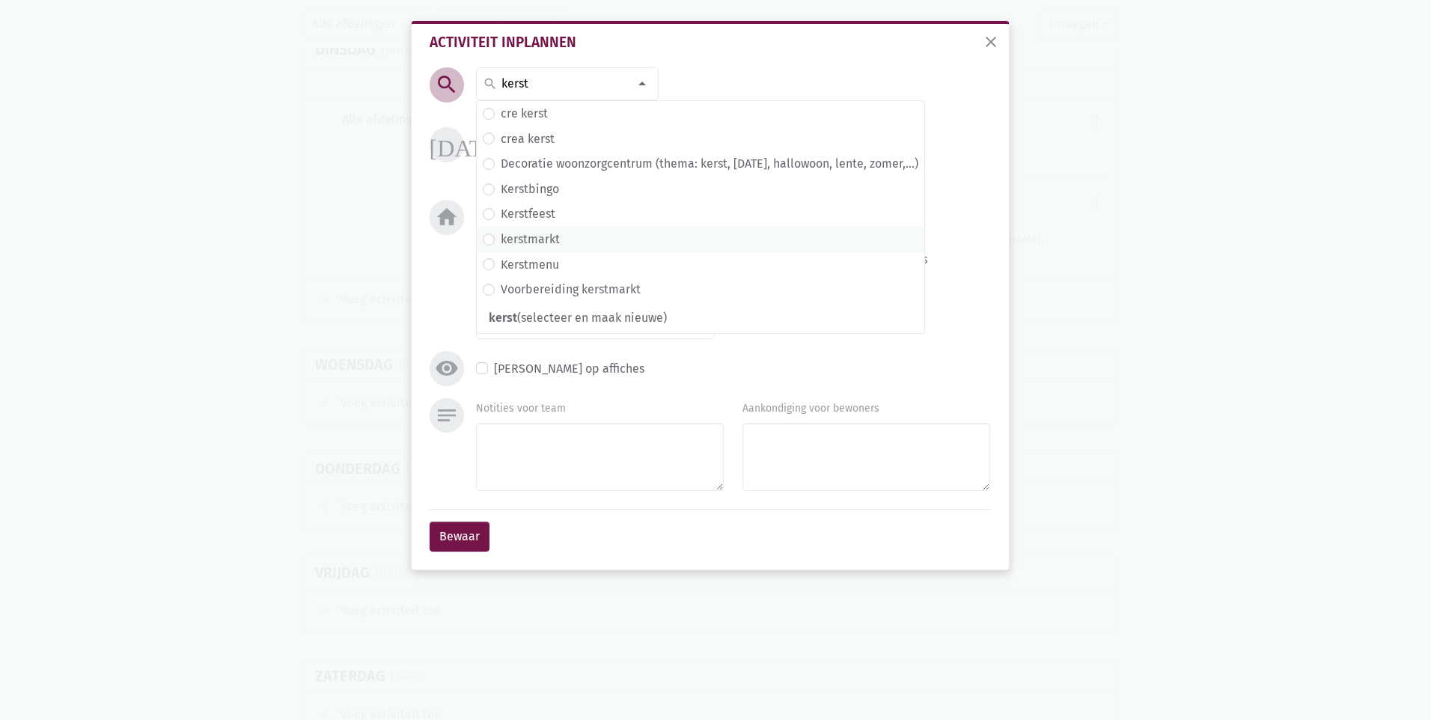
type input "kerst"
click at [557, 241] on label "kerstmarkt" at bounding box center [530, 239] width 59 height 19
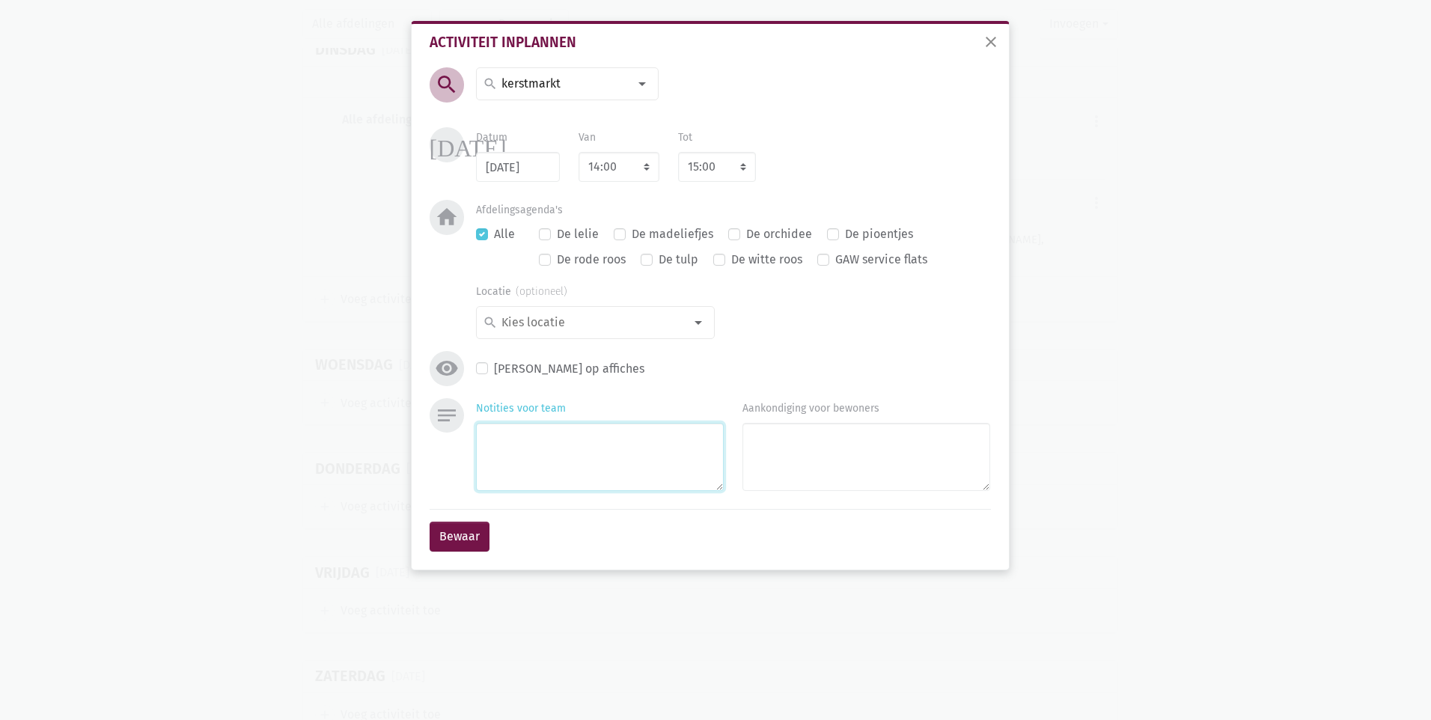
click at [612, 448] on textarea "Notities voor team" at bounding box center [600, 457] width 248 height 68
type textarea "Voorbereiding kerstmarkt"
click at [613, 171] on select "7:00 7:15 7:30 7:45 8:00 8:15 8:30 8:45 9:00 9:15 9:30 9:45 10:00 10:15 10:30 1…" at bounding box center [619, 167] width 81 height 30
click at [579, 152] on select "7:00 7:15 7:30 7:45 8:00 8:15 8:30 8:45 9:00 9:15 9:30 9:45 10:00 10:15 10:30 1…" at bounding box center [619, 167] width 81 height 30
click at [704, 164] on select "8:00 8:15 8:30 8:45 9:00 9:15 9:30 9:45 10:00 10:15 10:30 10:45 11:00 11:15 11:…" at bounding box center [717, 167] width 78 height 30
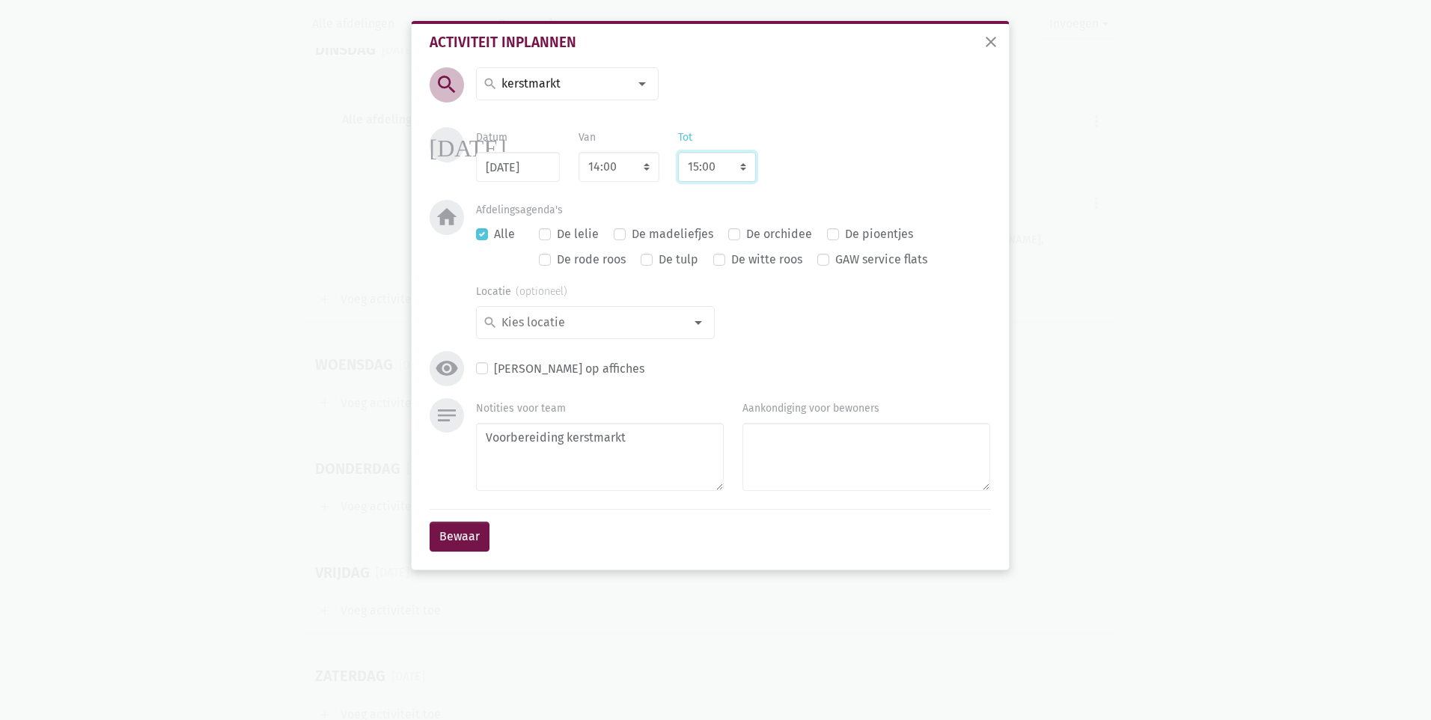
select select "16:00"
click at [678, 152] on select "8:00 8:15 8:30 8:45 9:00 9:15 9:30 9:45 10:00 10:15 10:30 10:45 11:00 11:15 11:…" at bounding box center [717, 167] width 78 height 30
click at [558, 323] on input at bounding box center [591, 322] width 185 height 19
type input "Ge"
click at [537, 397] on label "gelijkvloers" at bounding box center [532, 402] width 62 height 19
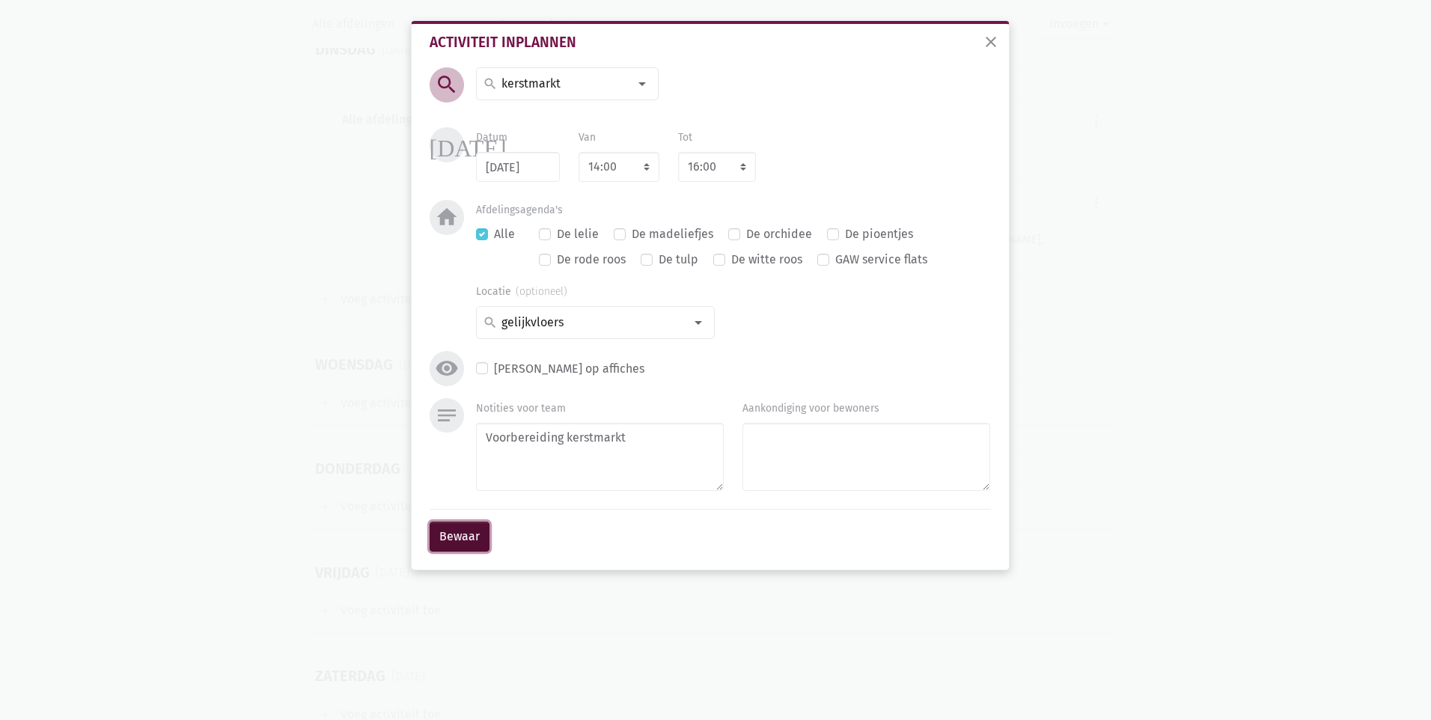
click at [463, 535] on button "Bewaar" at bounding box center [460, 537] width 60 height 30
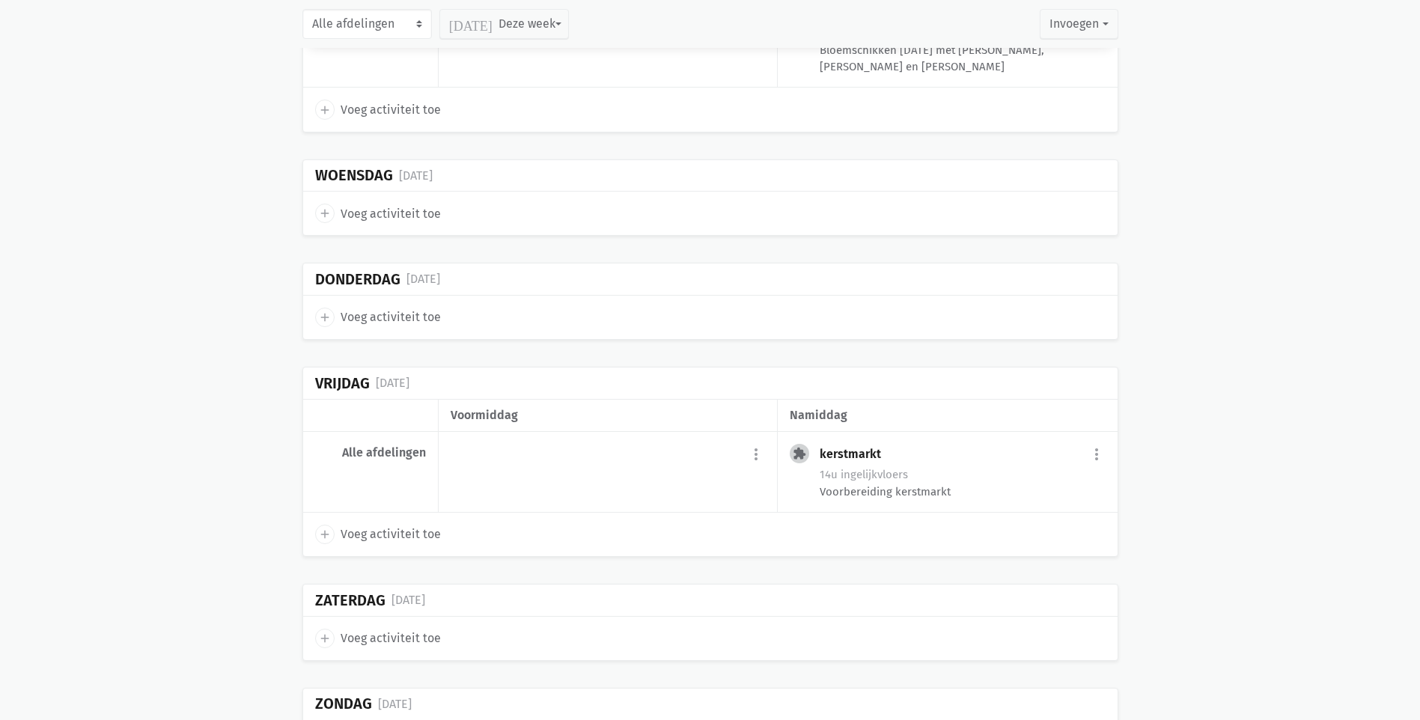
scroll to position [19611, 0]
